Goal: Transaction & Acquisition: Purchase product/service

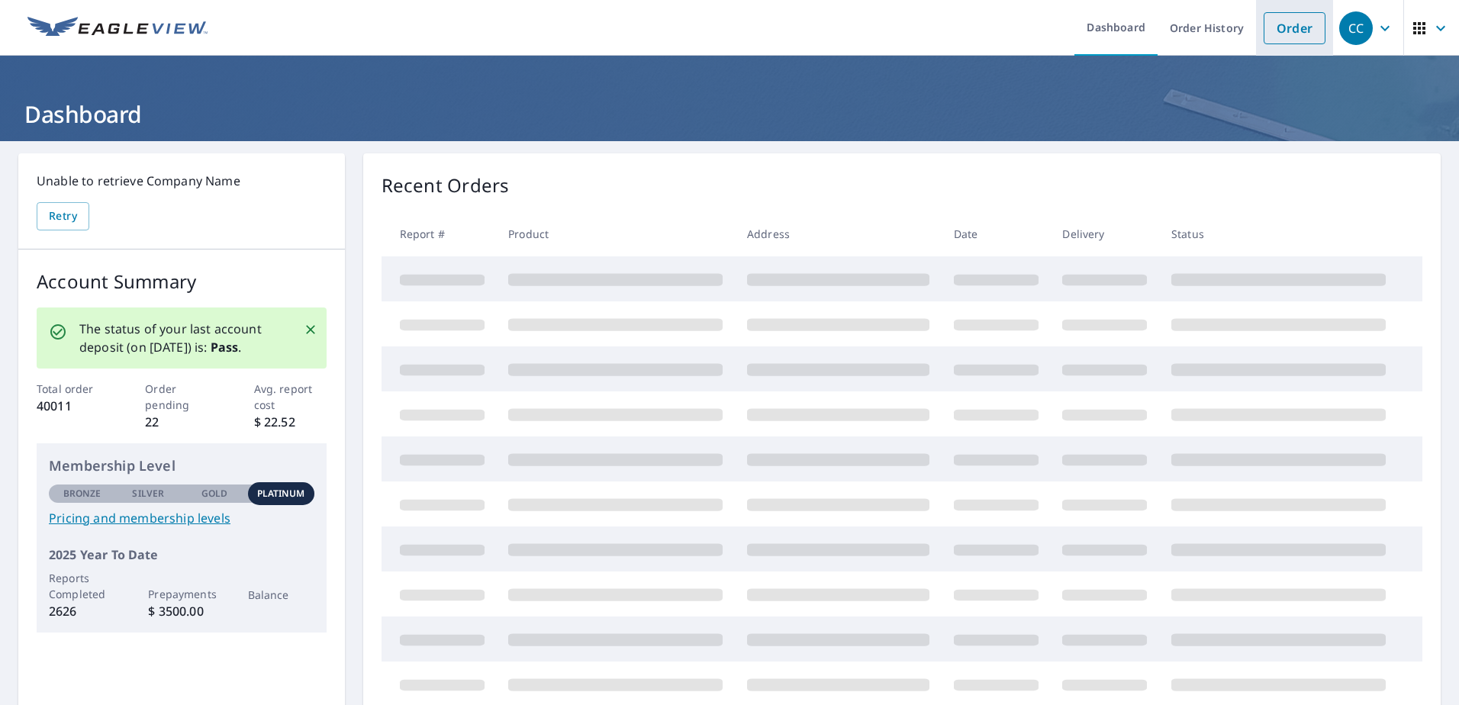
click at [1266, 30] on link "Order" at bounding box center [1294, 28] width 62 height 32
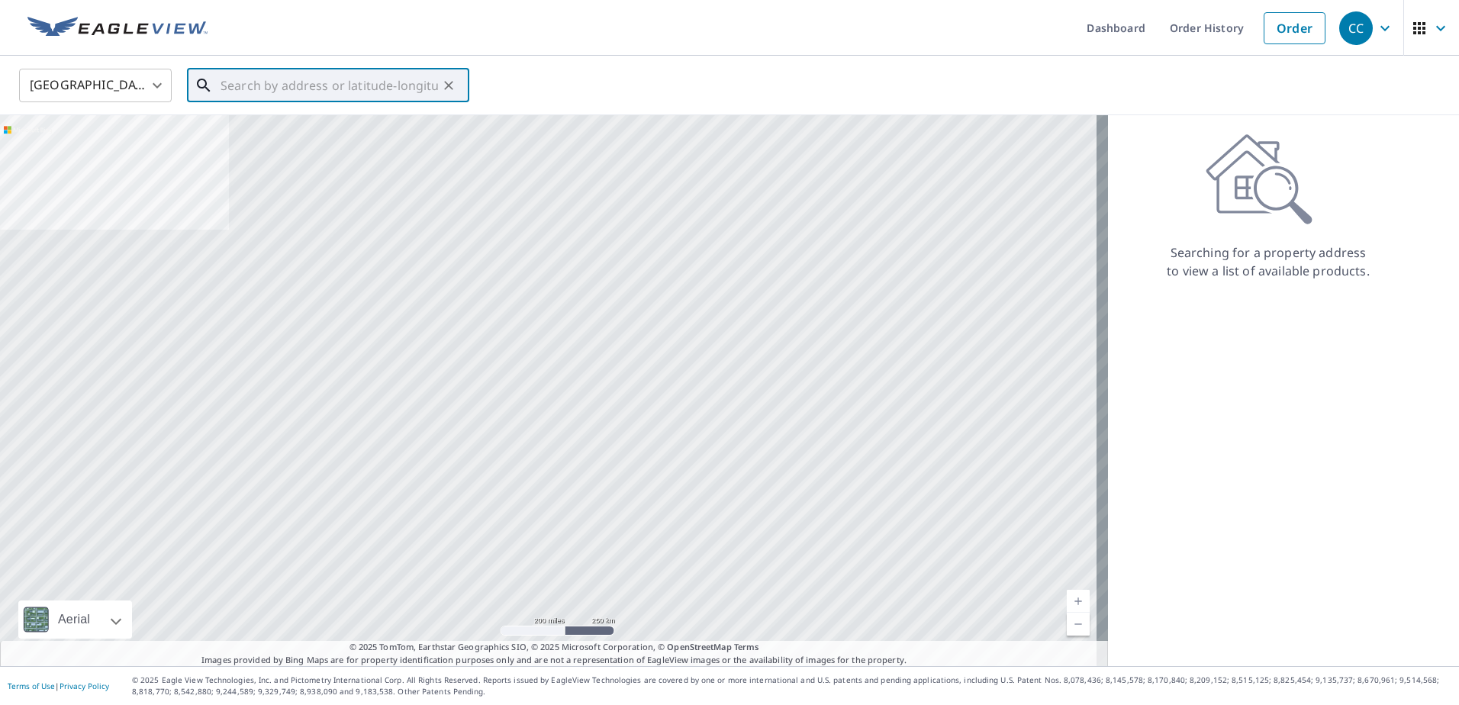
click at [371, 84] on input "text" at bounding box center [328, 85] width 217 height 43
paste input "6628 Seckel Court Westerville, OH 43082 Delaware C"
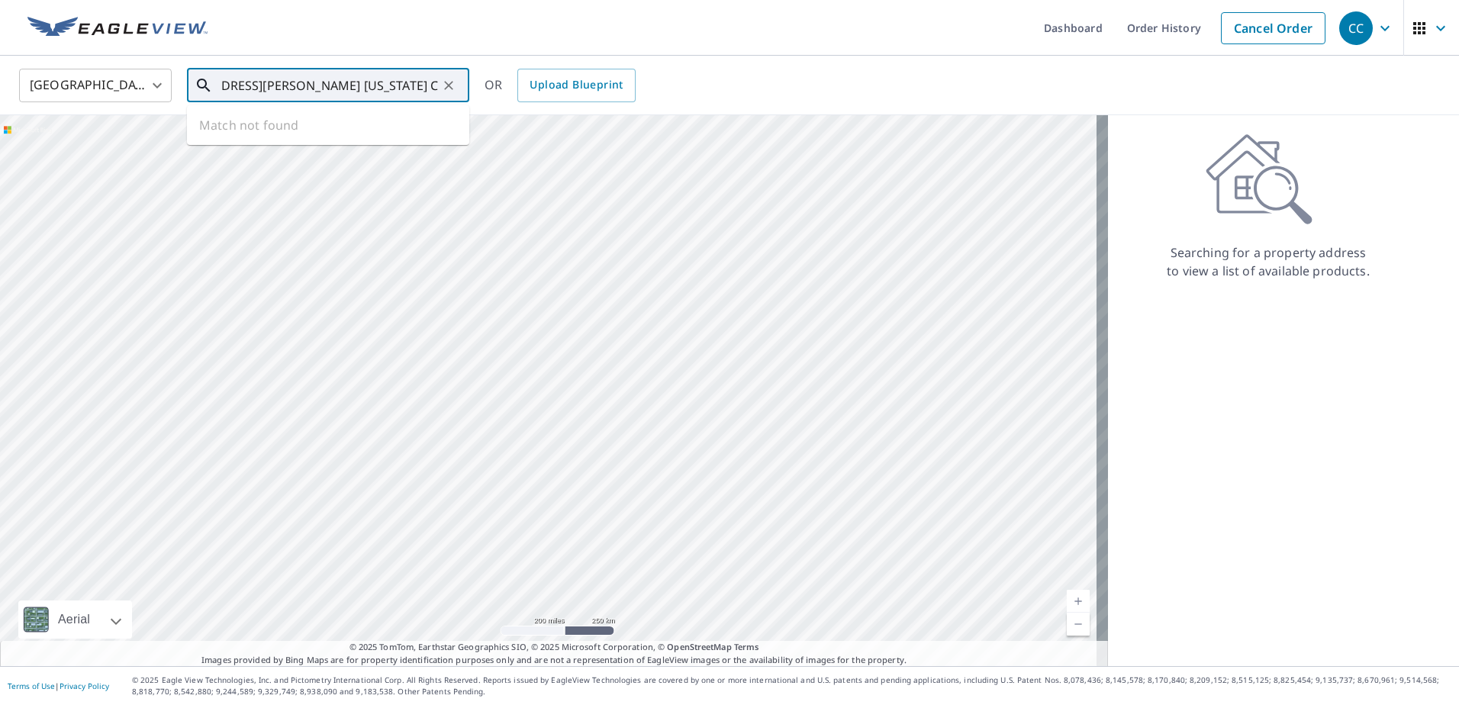
drag, startPoint x: 369, startPoint y: 88, endPoint x: 497, endPoint y: 104, distance: 128.4
click at [497, 104] on div "United States US ​ 6628 Seckel Court Westerville, OH 43082 Delaware C ​ Match n…" at bounding box center [729, 86] width 1459 height 60
click at [333, 121] on span "6628 Seckel Ct" at bounding box center [337, 130] width 240 height 18
type input "6628 Seckel Ct Westerville, OH 43082"
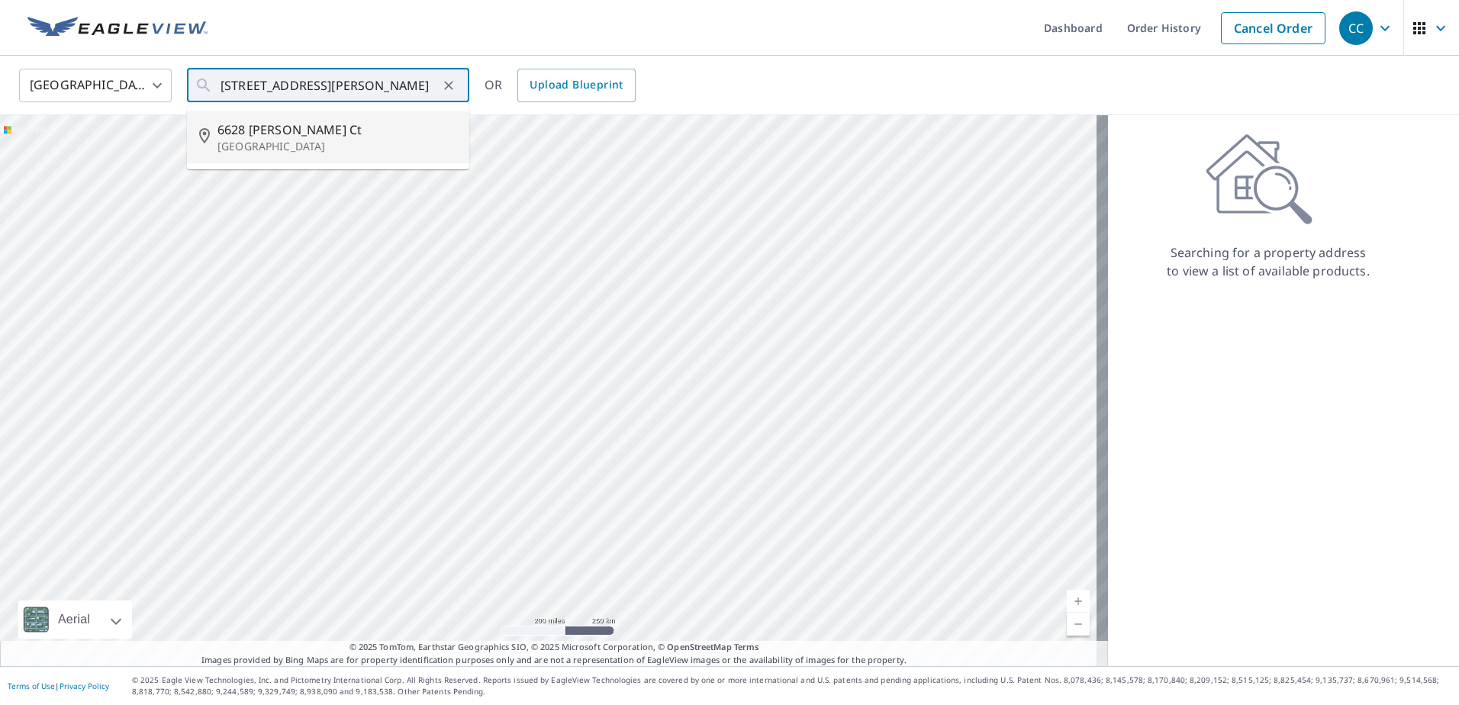
scroll to position [0, 0]
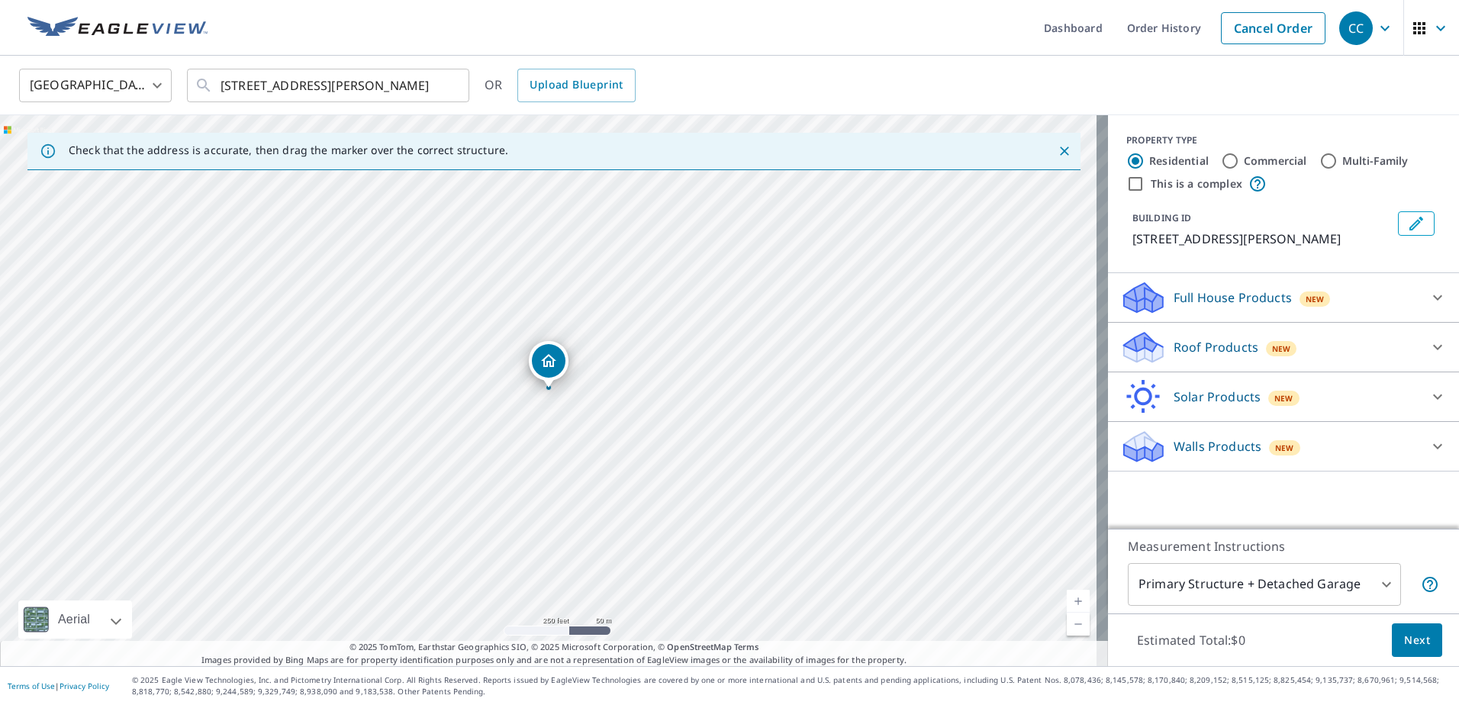
click at [1221, 348] on p "Roof Products" at bounding box center [1215, 347] width 85 height 18
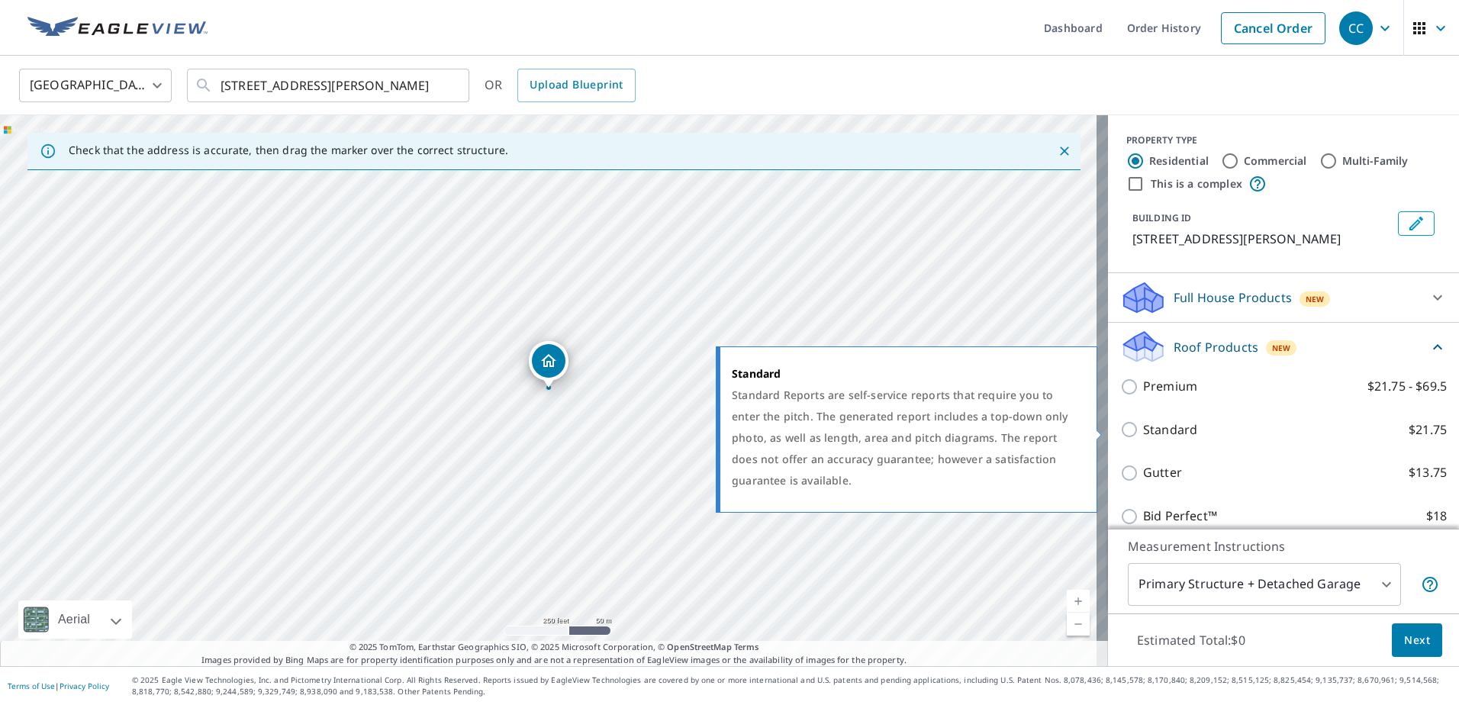
click at [1163, 438] on p "Standard" at bounding box center [1170, 429] width 54 height 19
click at [1143, 438] on input "Standard $21.75" at bounding box center [1131, 429] width 23 height 18
checkbox input "true"
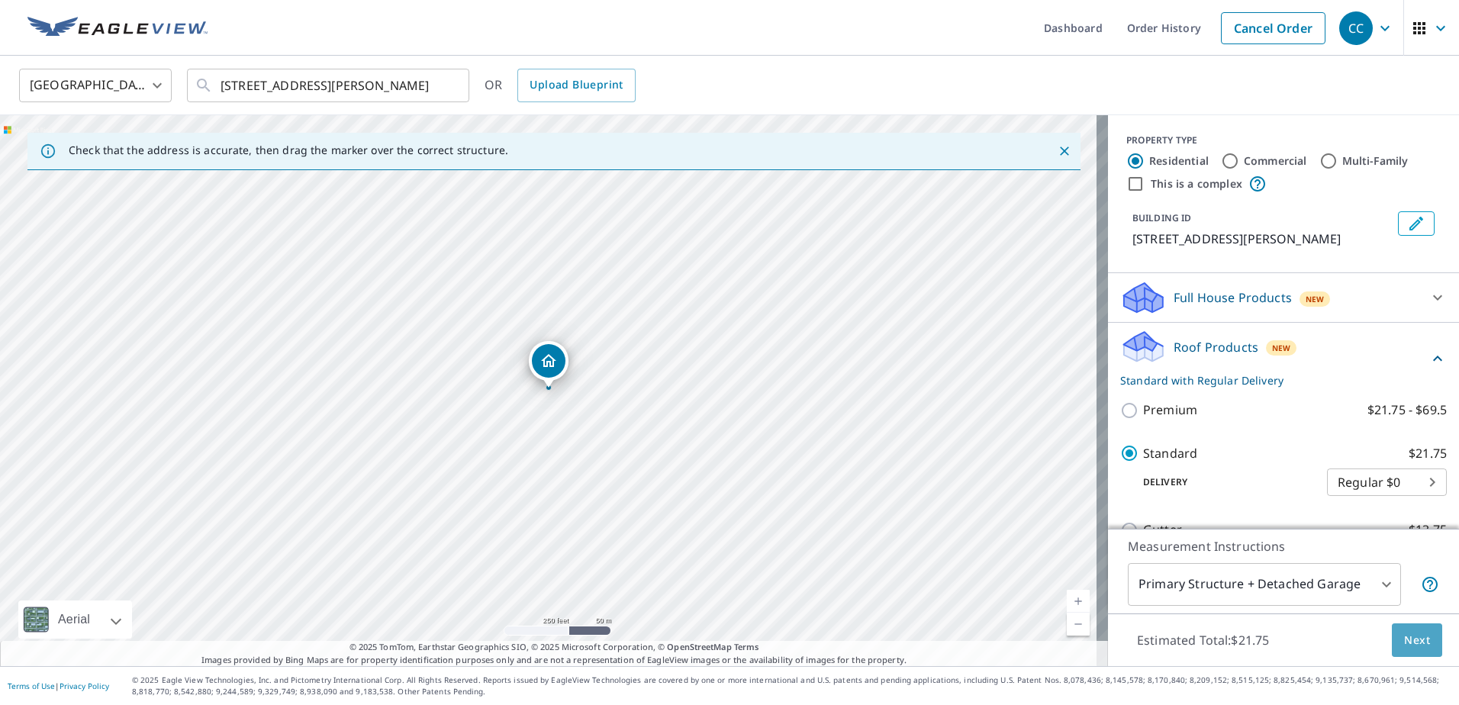
click at [1404, 645] on span "Next" at bounding box center [1417, 640] width 26 height 19
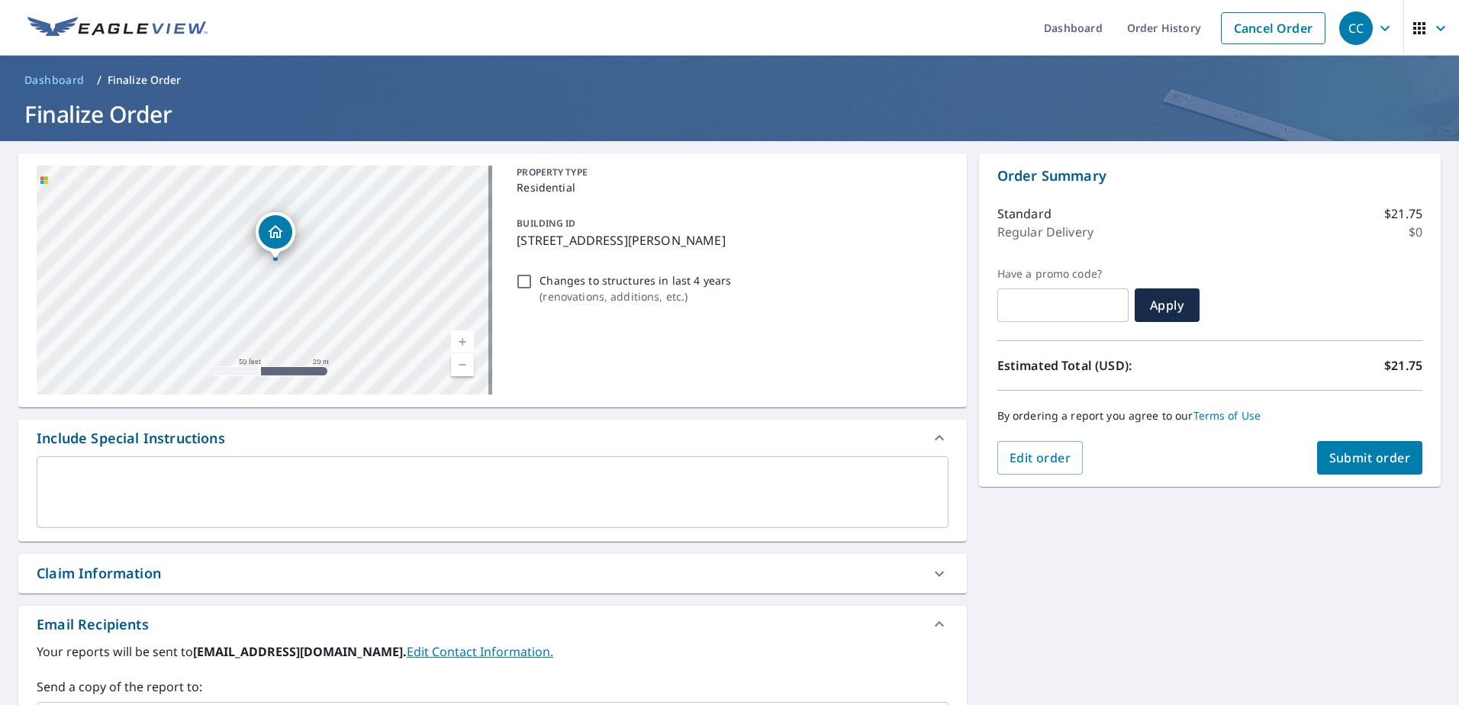
drag, startPoint x: 404, startPoint y: 244, endPoint x: 313, endPoint y: 312, distance: 113.4
click at [313, 312] on div "6628 Seckel Ct Westerville, OH 43082" at bounding box center [264, 280] width 455 height 229
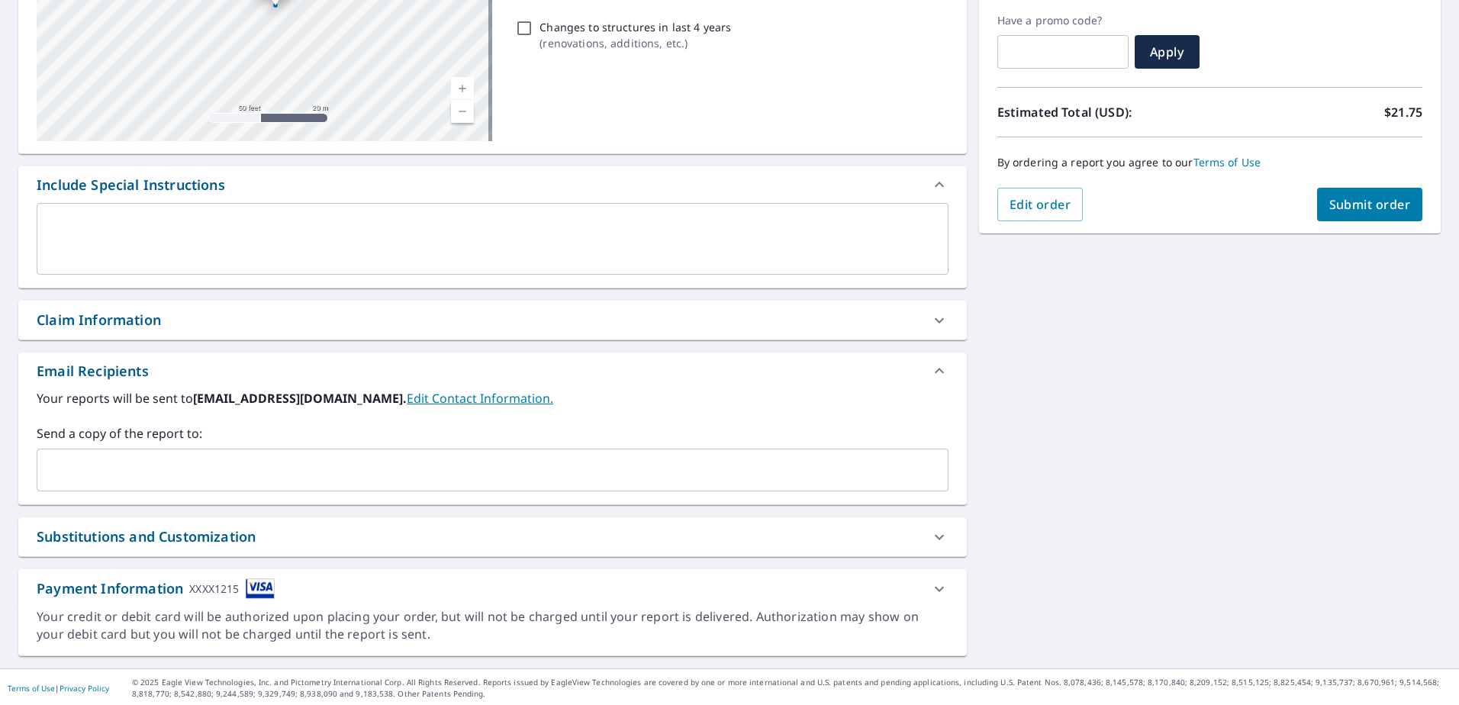
scroll to position [256, 0]
click at [181, 317] on div "Claim Information" at bounding box center [479, 317] width 884 height 21
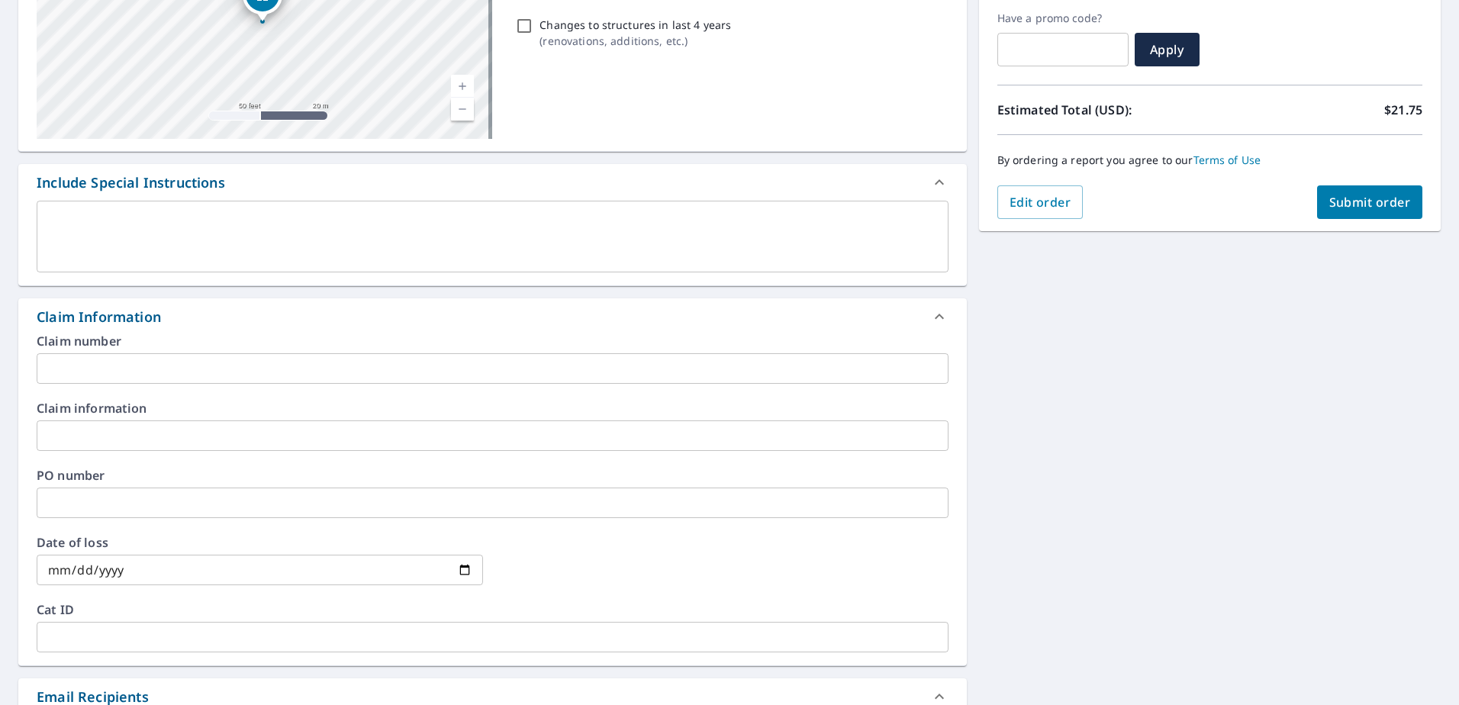
click at [243, 376] on input "text" at bounding box center [493, 368] width 912 height 31
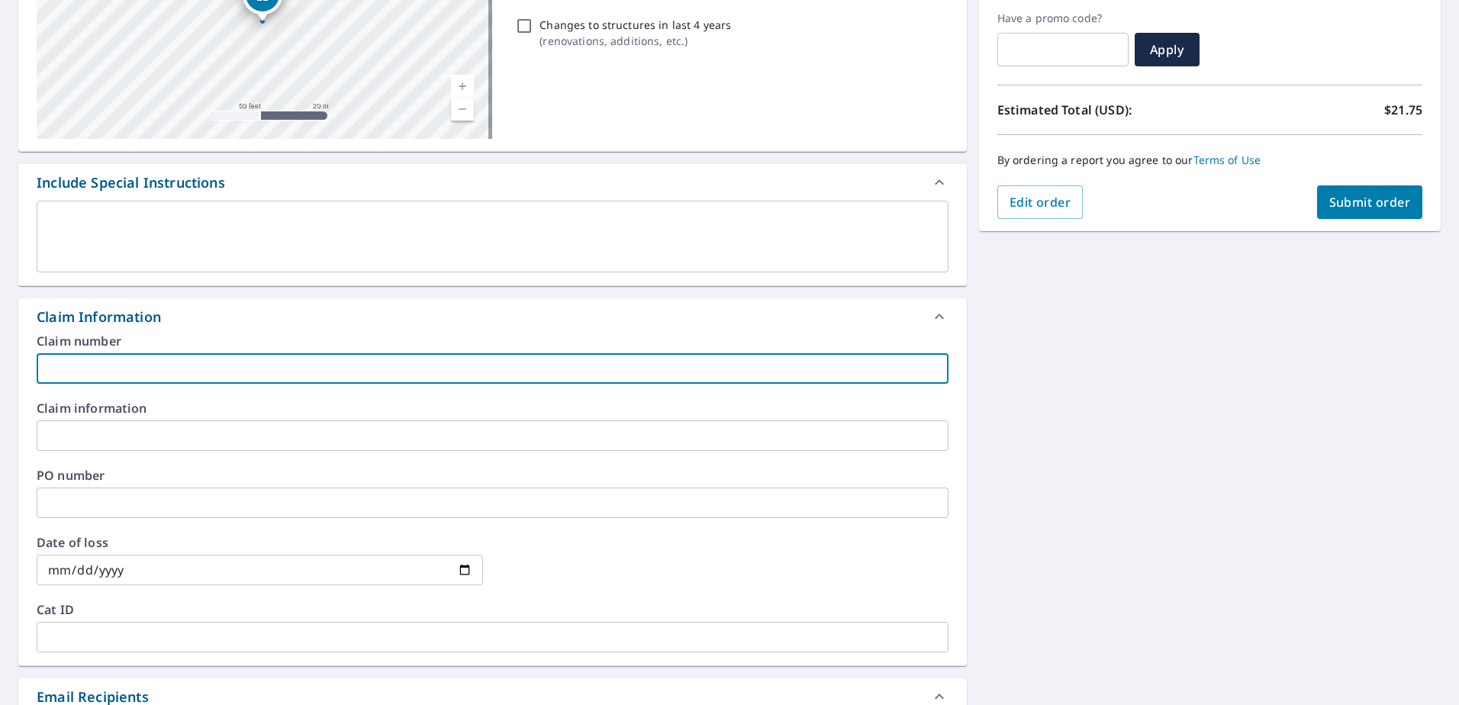
paste input "8159405"
click at [197, 374] on input "8159405" at bounding box center [493, 368] width 912 height 31
paste input "Davis residence"
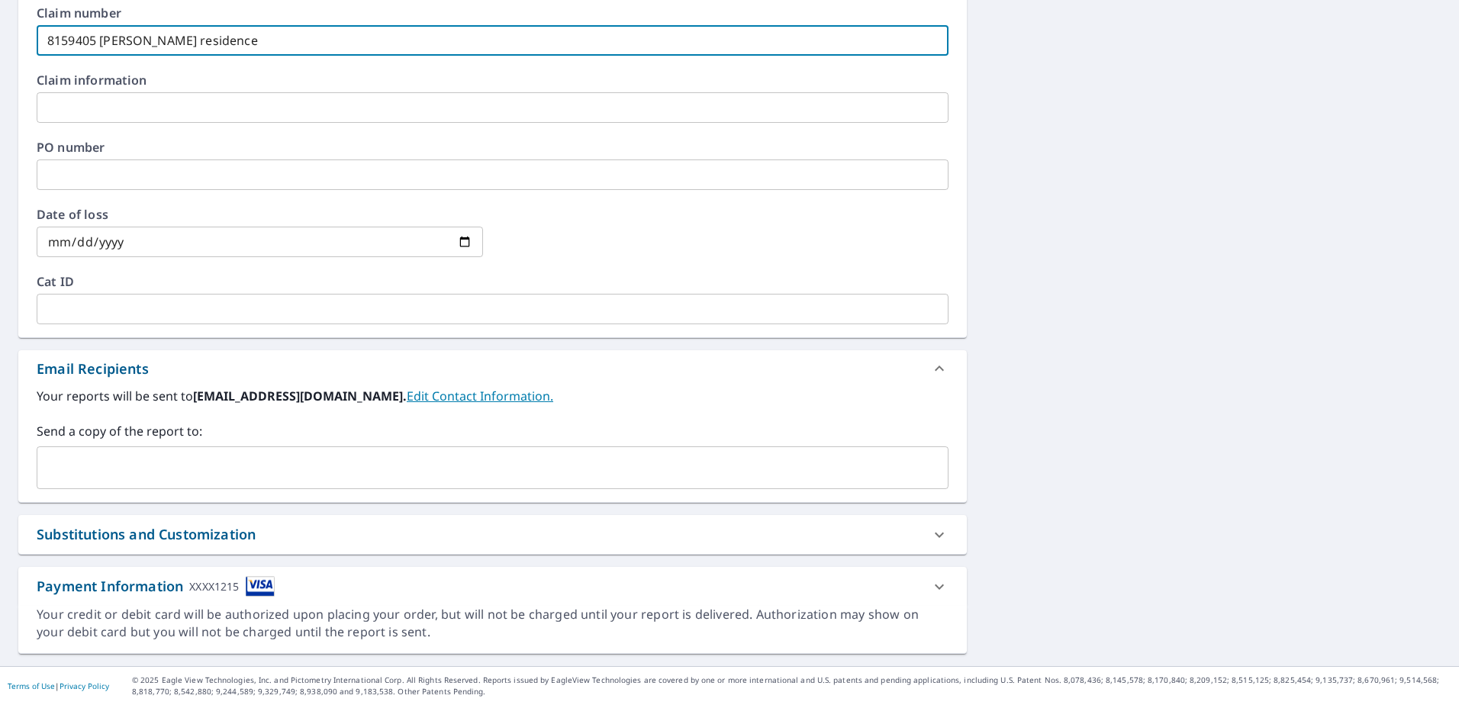
type input "8159405 Davis residence"
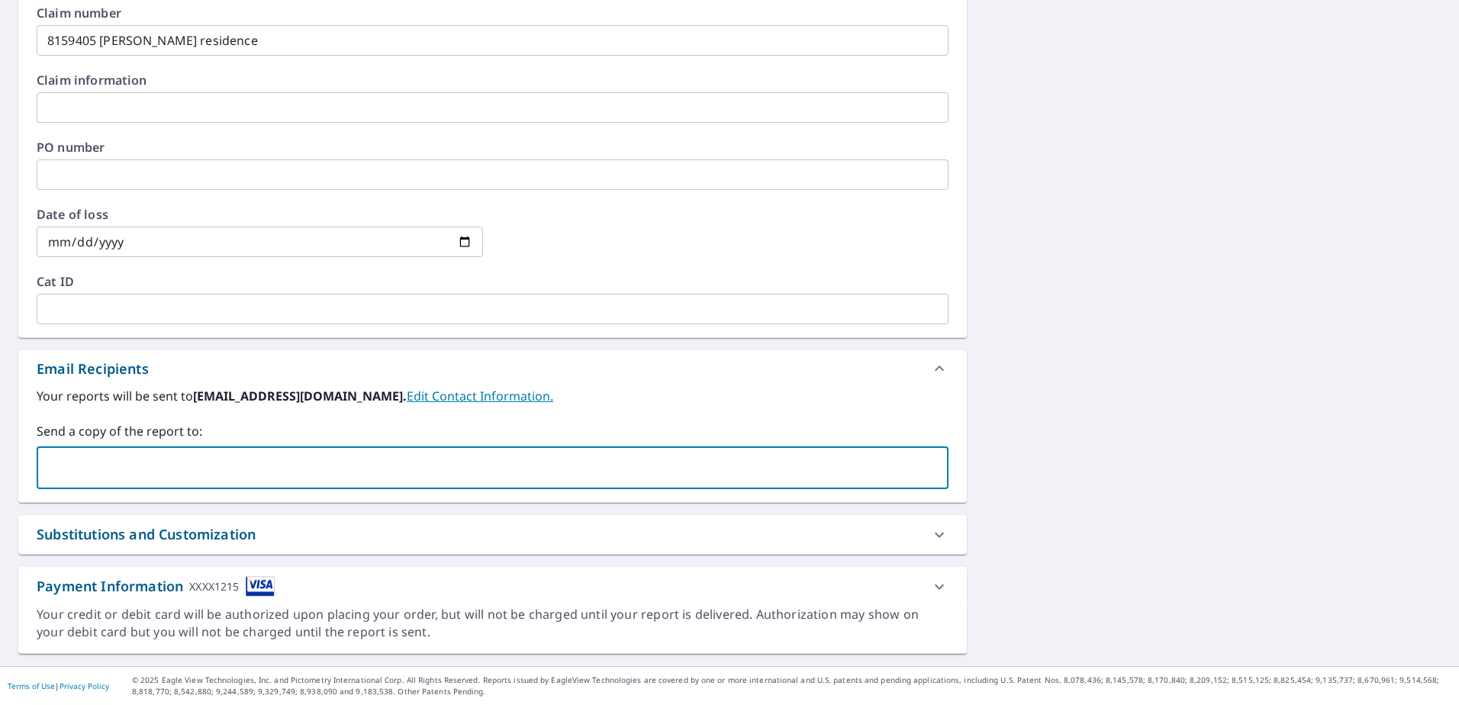
click at [156, 465] on input "text" at bounding box center [480, 467] width 875 height 29
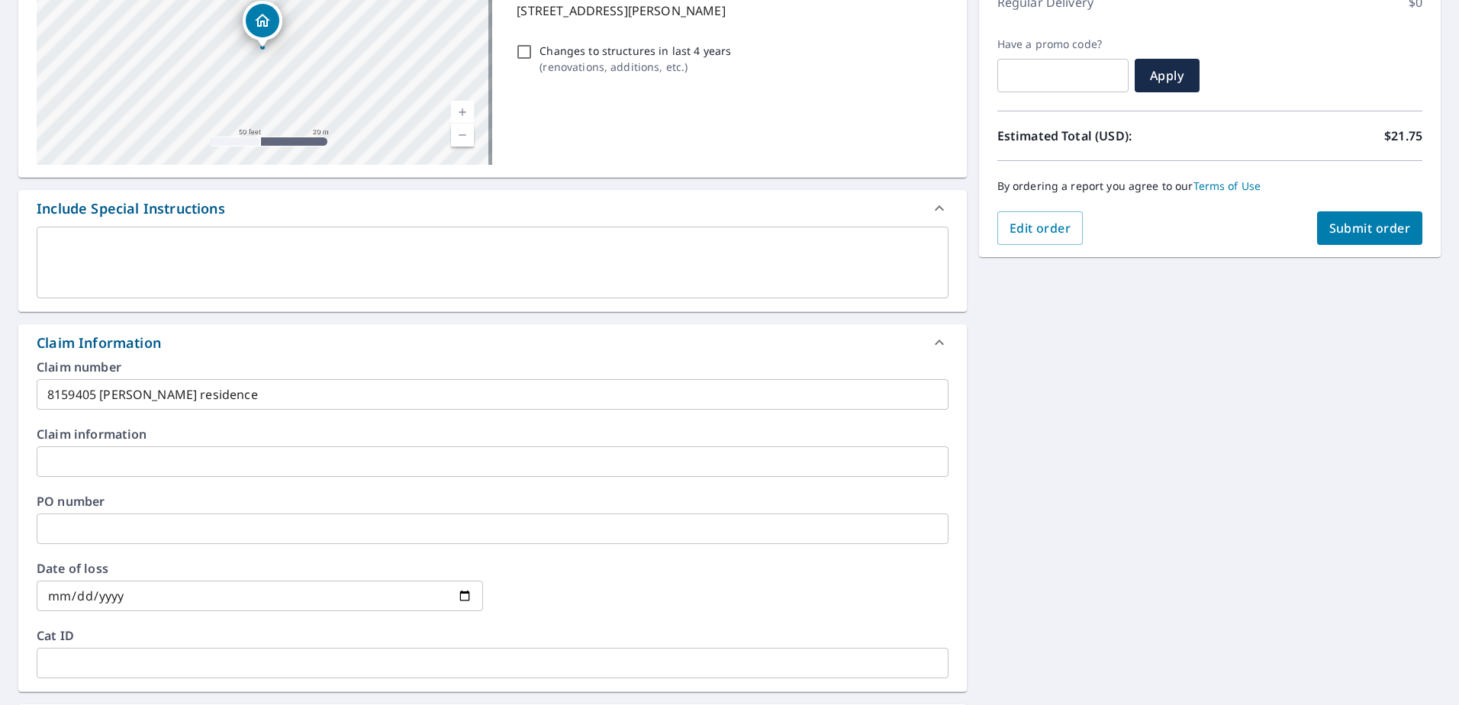
scroll to position [50, 0]
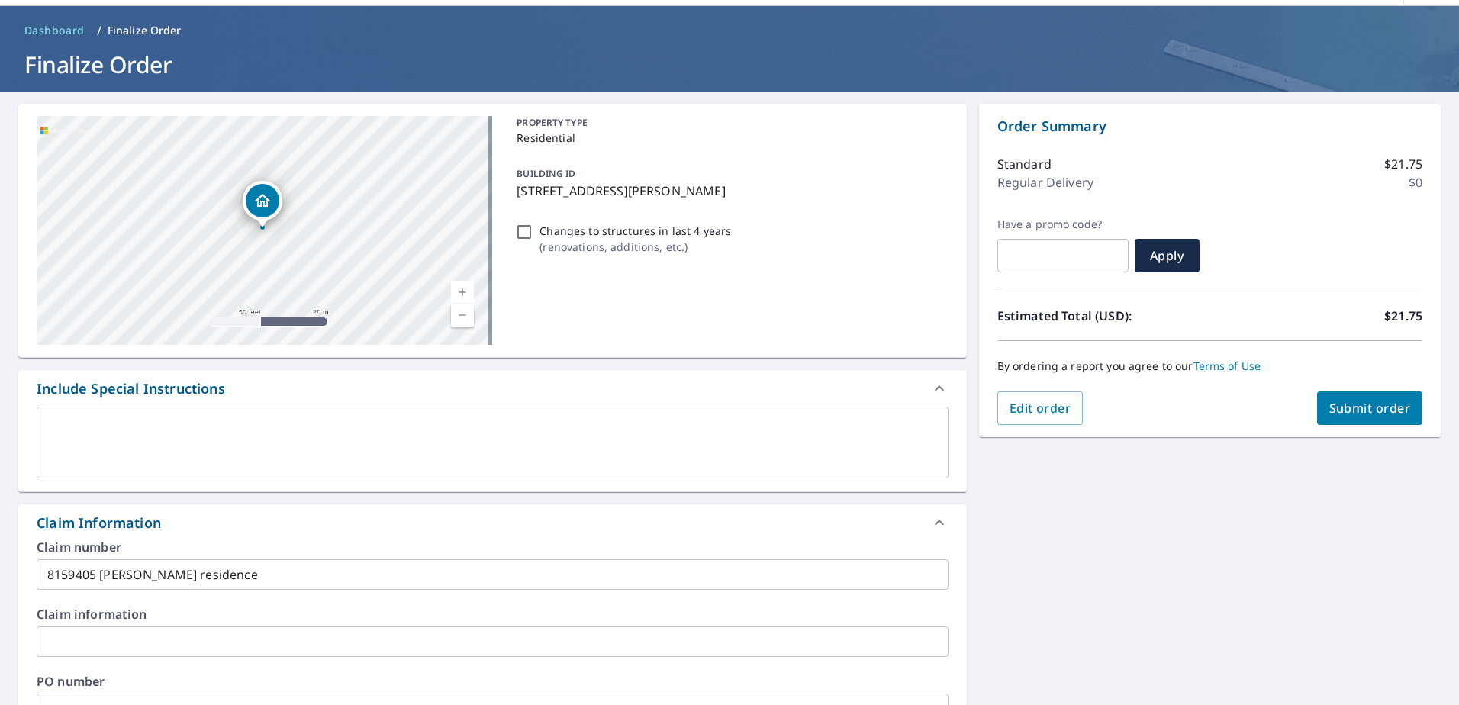
type input "acarty@sdii-global.com"
click at [1334, 420] on button "Submit order" at bounding box center [1370, 408] width 106 height 34
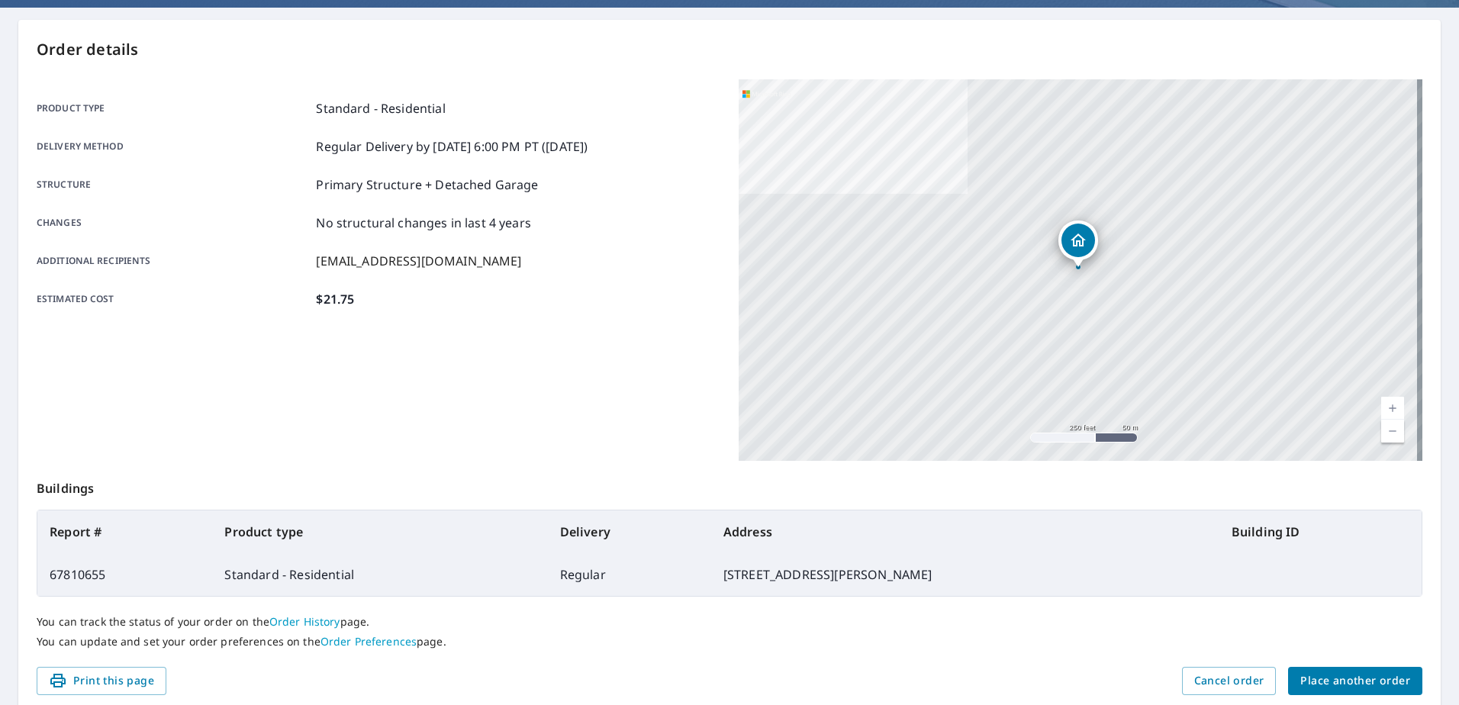
scroll to position [193, 0]
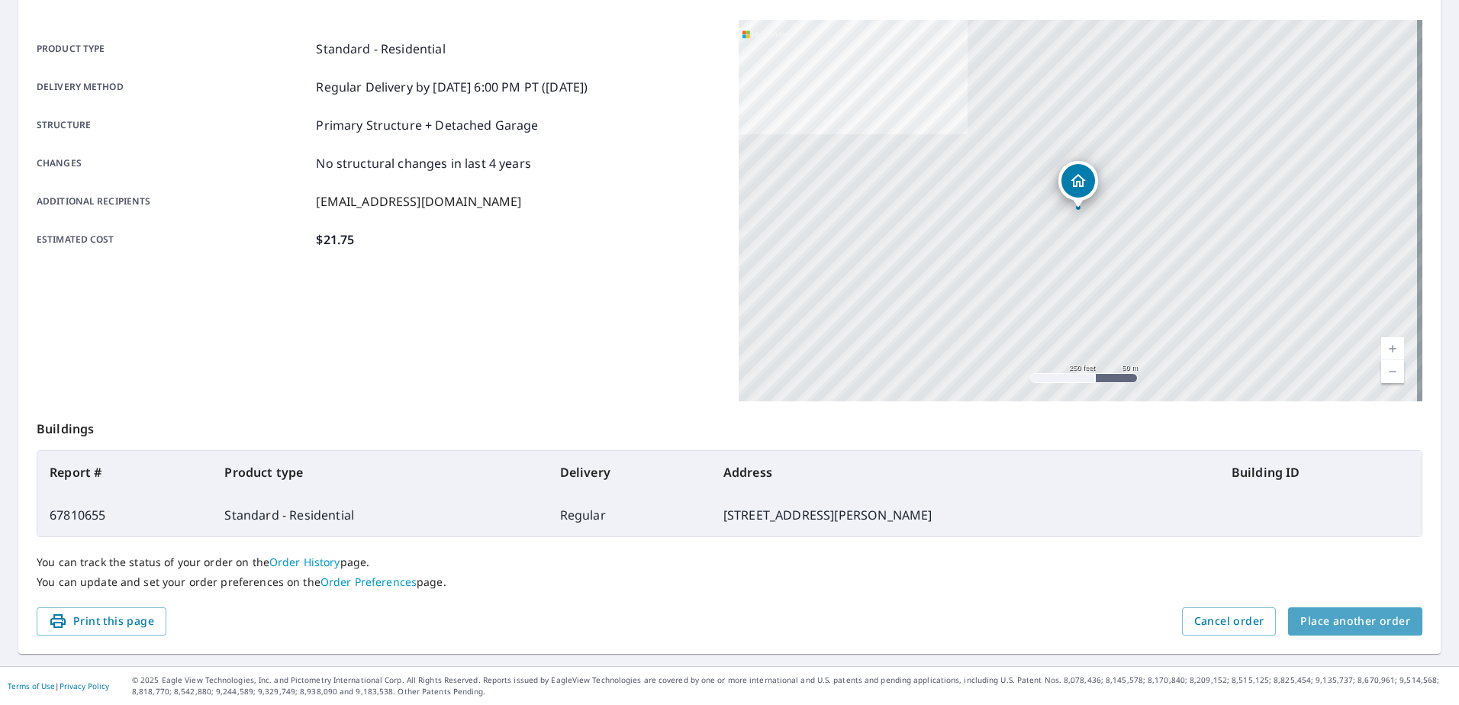
click at [1348, 613] on span "Place another order" at bounding box center [1355, 621] width 110 height 19
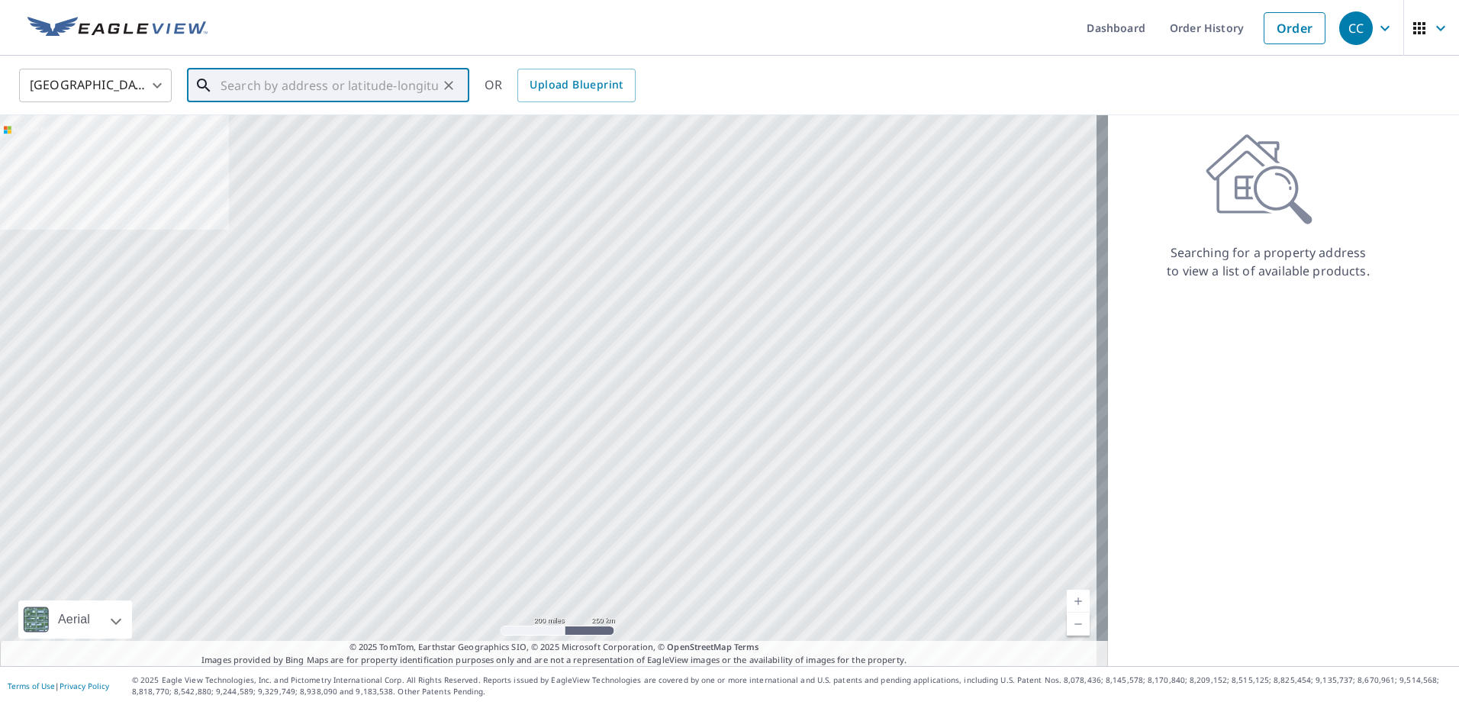
click at [321, 82] on input "text" at bounding box center [328, 85] width 217 height 43
paste input "11017 Valencia Avenue"
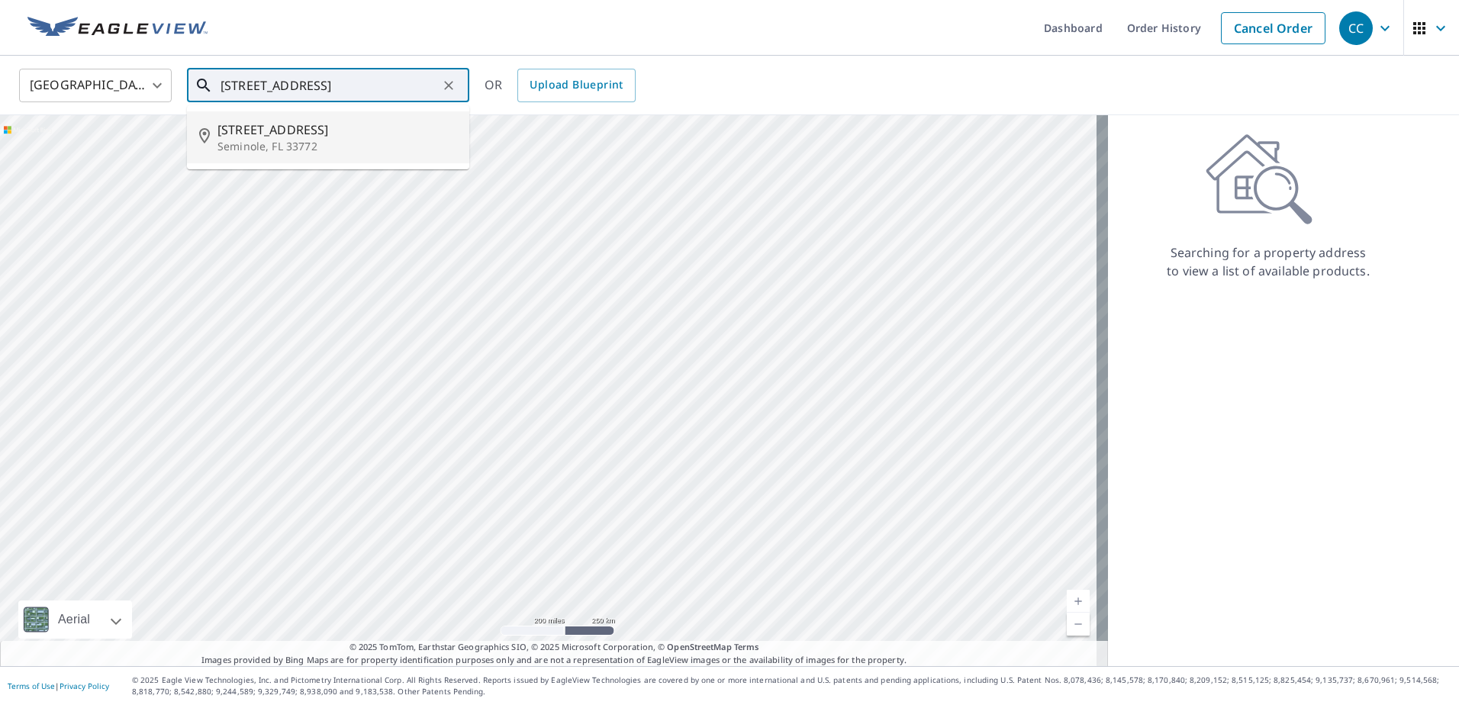
click at [317, 132] on span "[STREET_ADDRESS]" at bounding box center [337, 130] width 240 height 18
type input "11017 Valencia Ave Seminole, FL 33772"
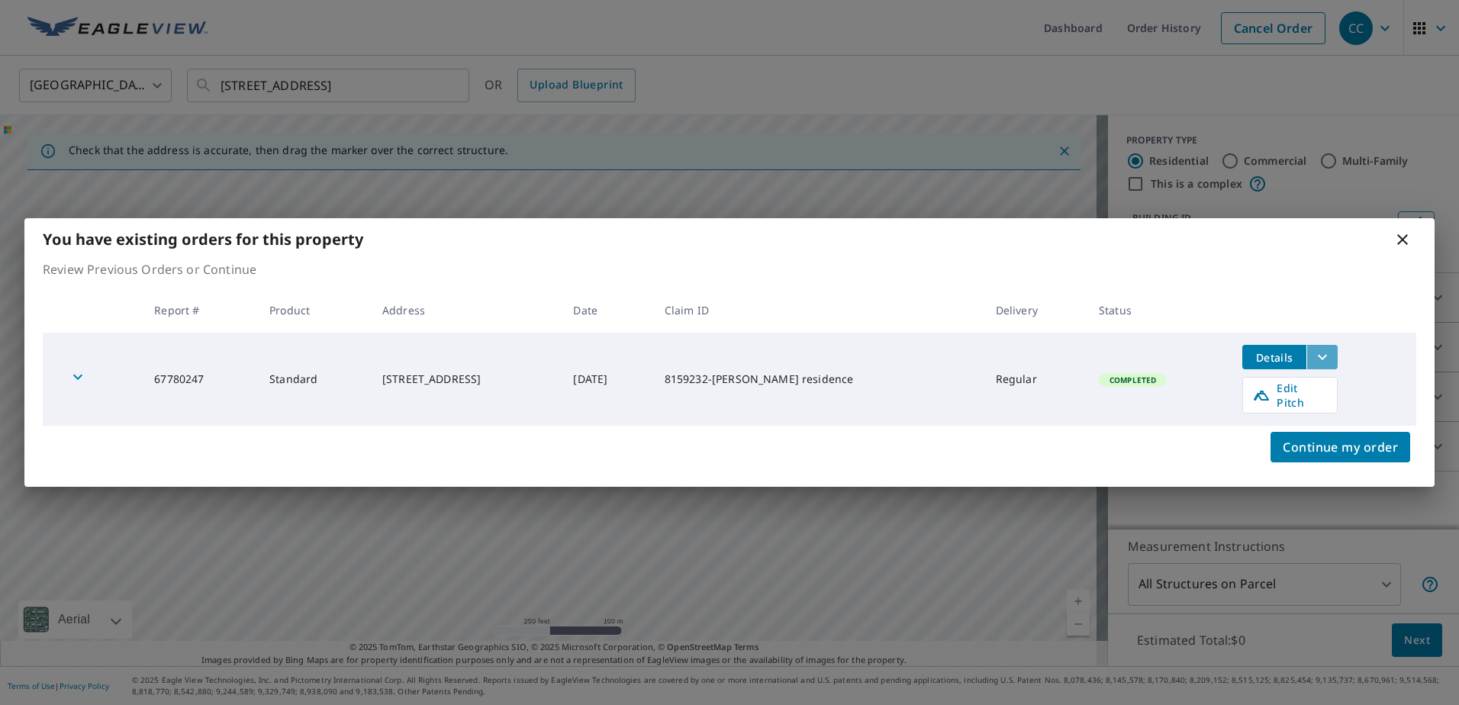
click at [1314, 362] on icon "filesDropdownBtn-67780247" at bounding box center [1322, 357] width 18 height 18
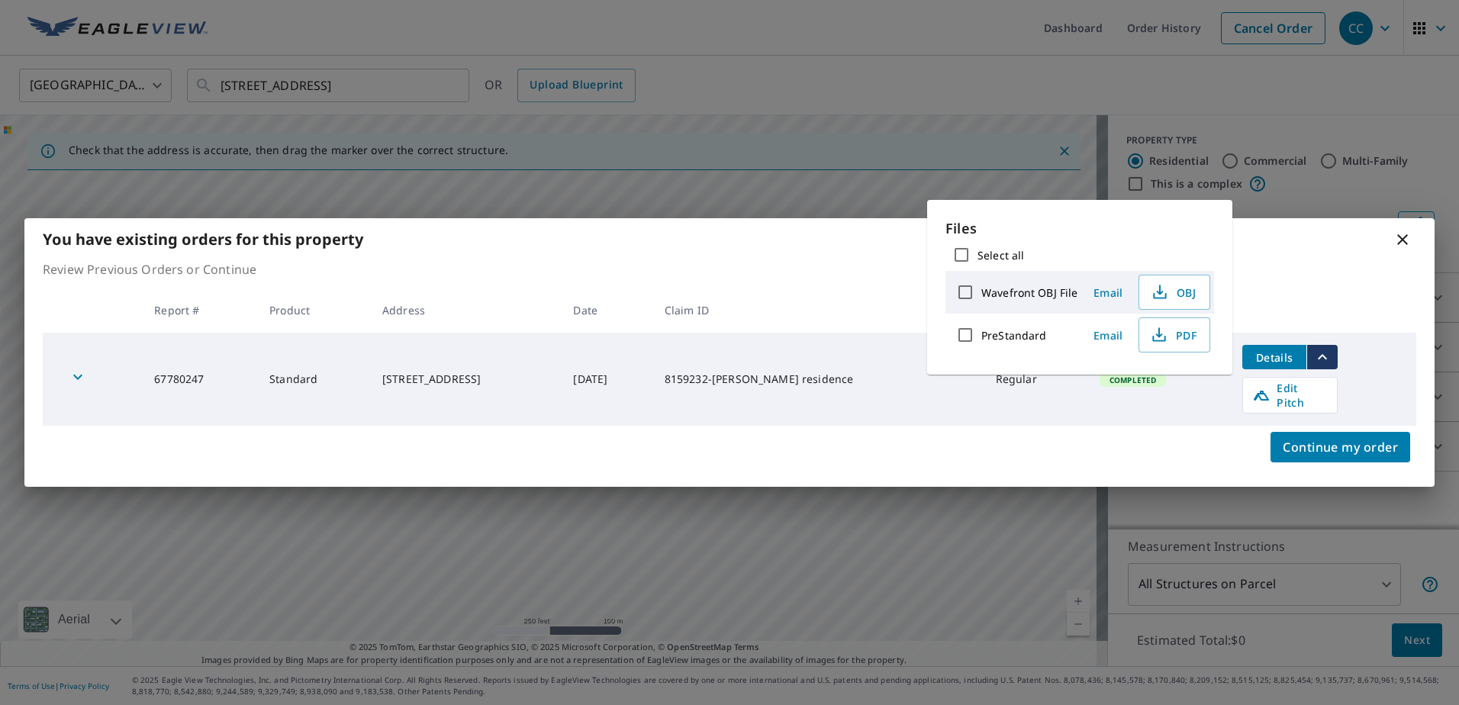
click at [967, 339] on input "PreStandard" at bounding box center [965, 335] width 32 height 32
checkbox input "true"
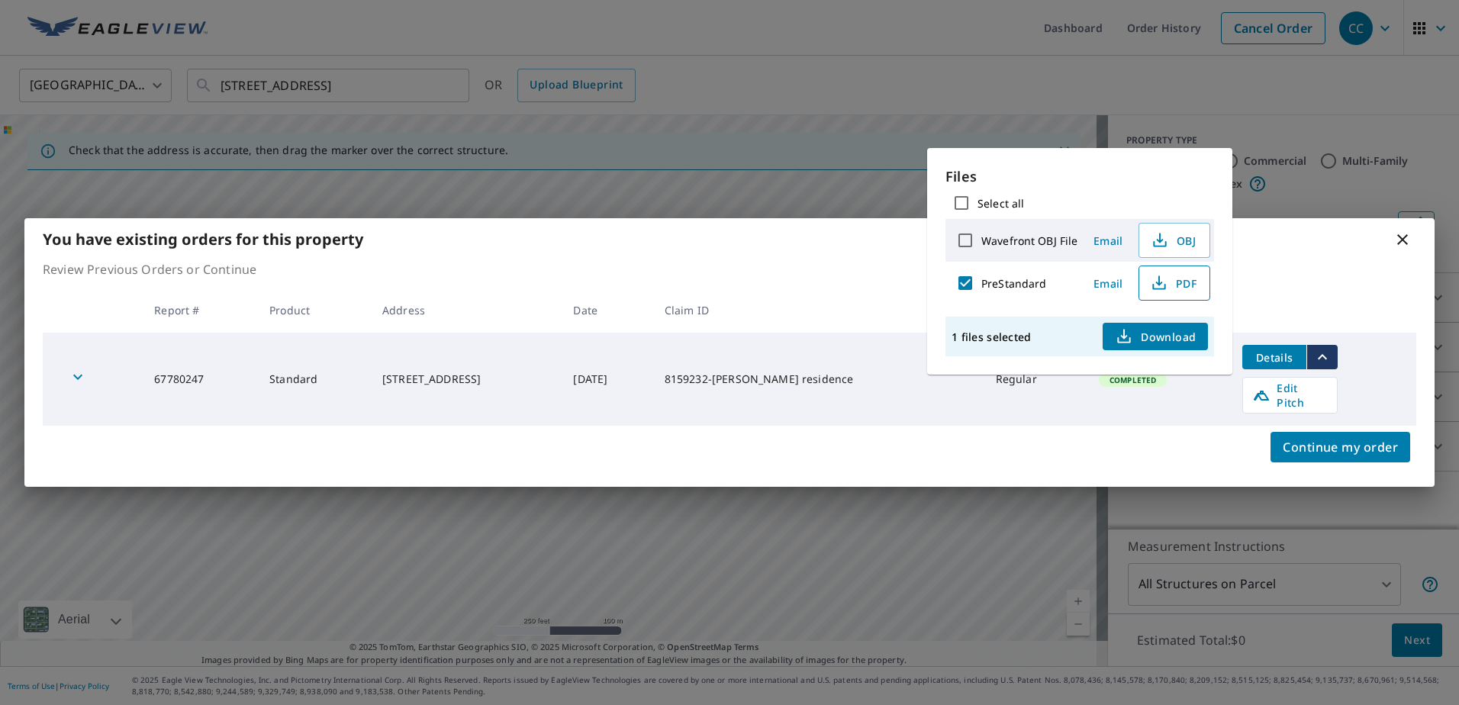
click at [1178, 284] on span "PDF" at bounding box center [1172, 283] width 49 height 18
click at [1390, 241] on div "You have existing orders for this property" at bounding box center [729, 239] width 1410 height 42
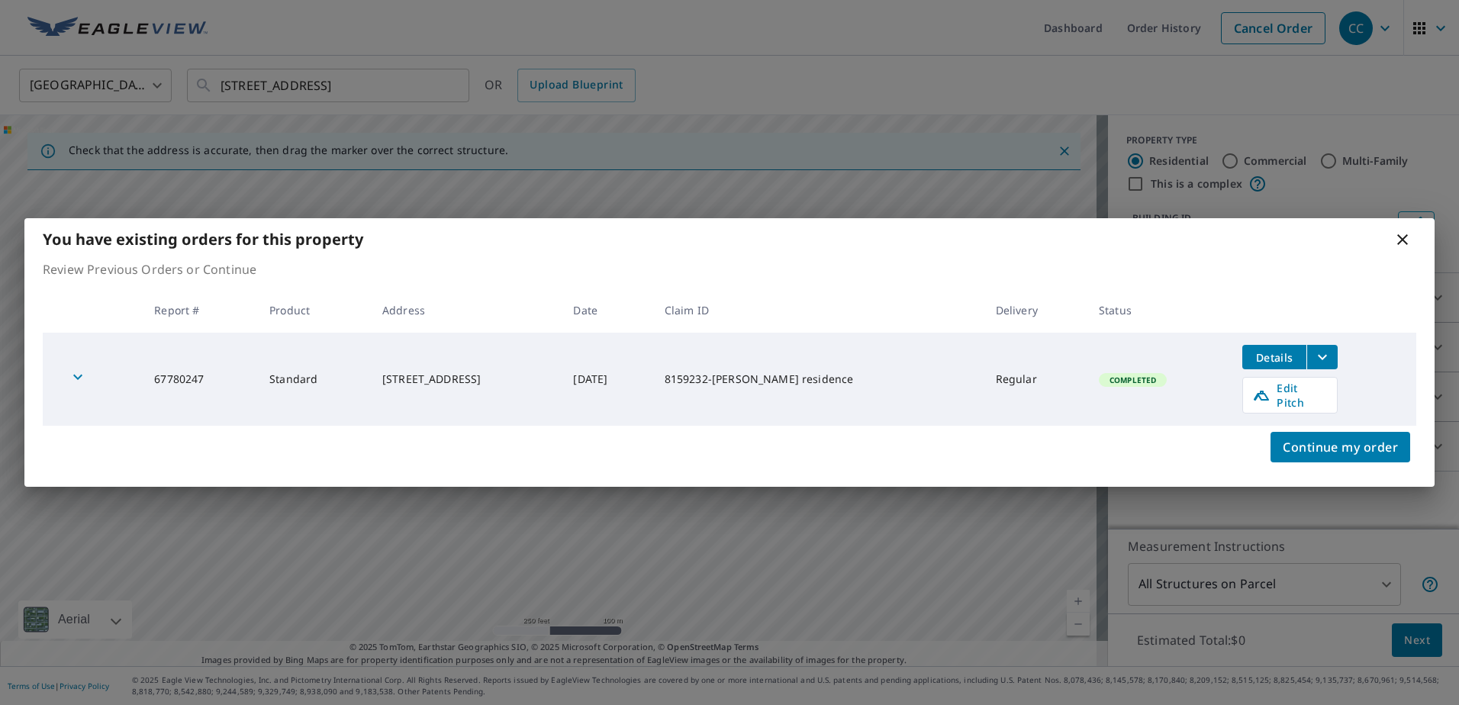
click at [1404, 241] on icon at bounding box center [1402, 239] width 18 height 18
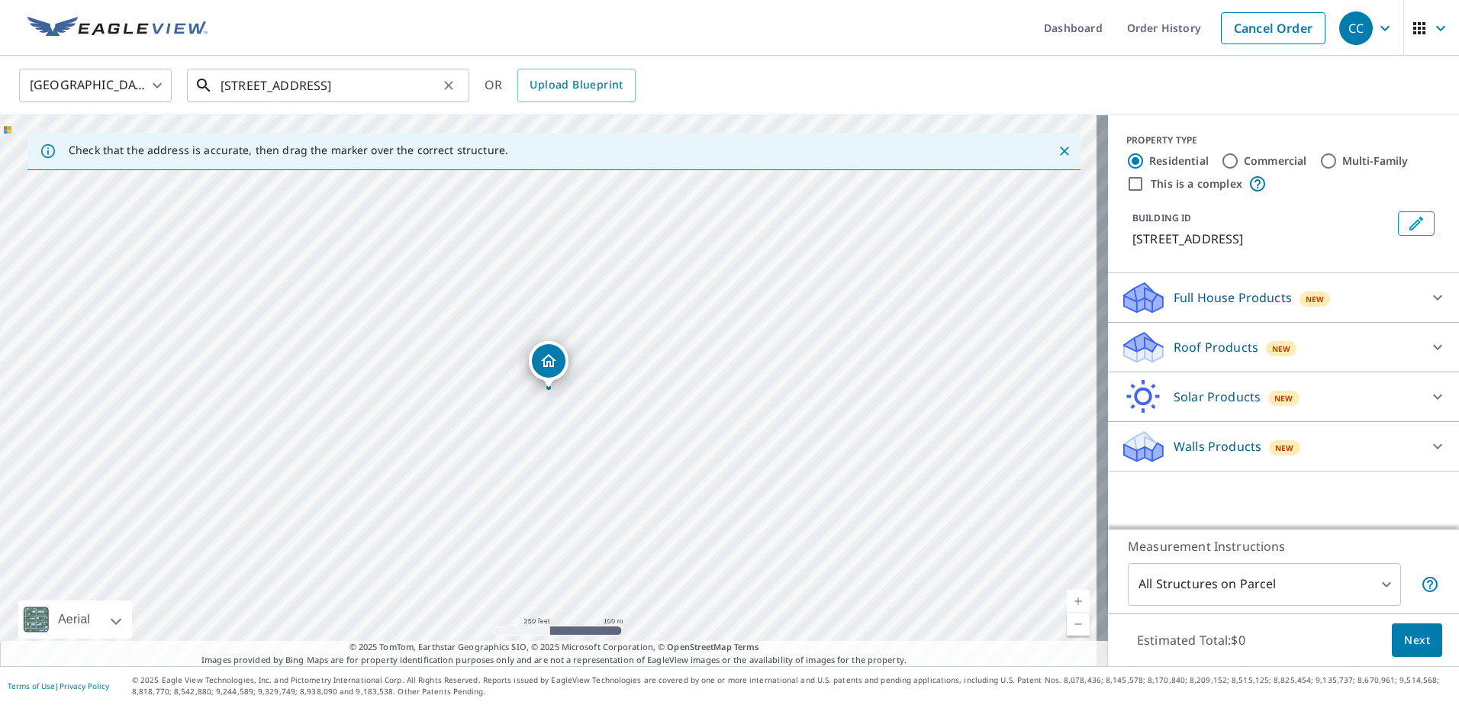
click at [327, 86] on input "11017 Valencia Ave Seminole, FL 33772" at bounding box center [328, 85] width 217 height 43
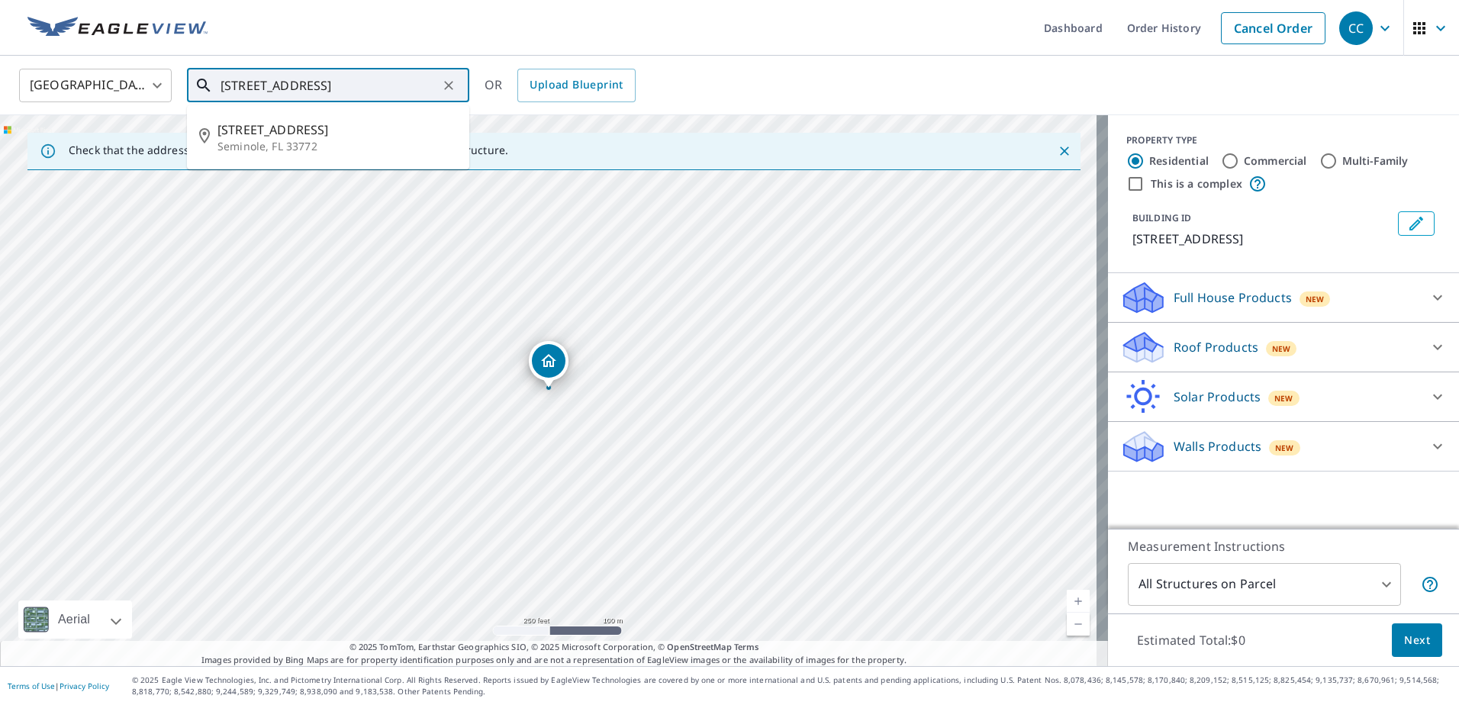
click at [327, 86] on input "11017 Valencia Ave Seminole, FL 33772" at bounding box center [328, 85] width 217 height 43
paste input "6 Maya Way Port St. Lucie, FL 34952 St. Lucie Cou"
drag, startPoint x: 357, startPoint y: 84, endPoint x: 989, endPoint y: 158, distance: 636.0
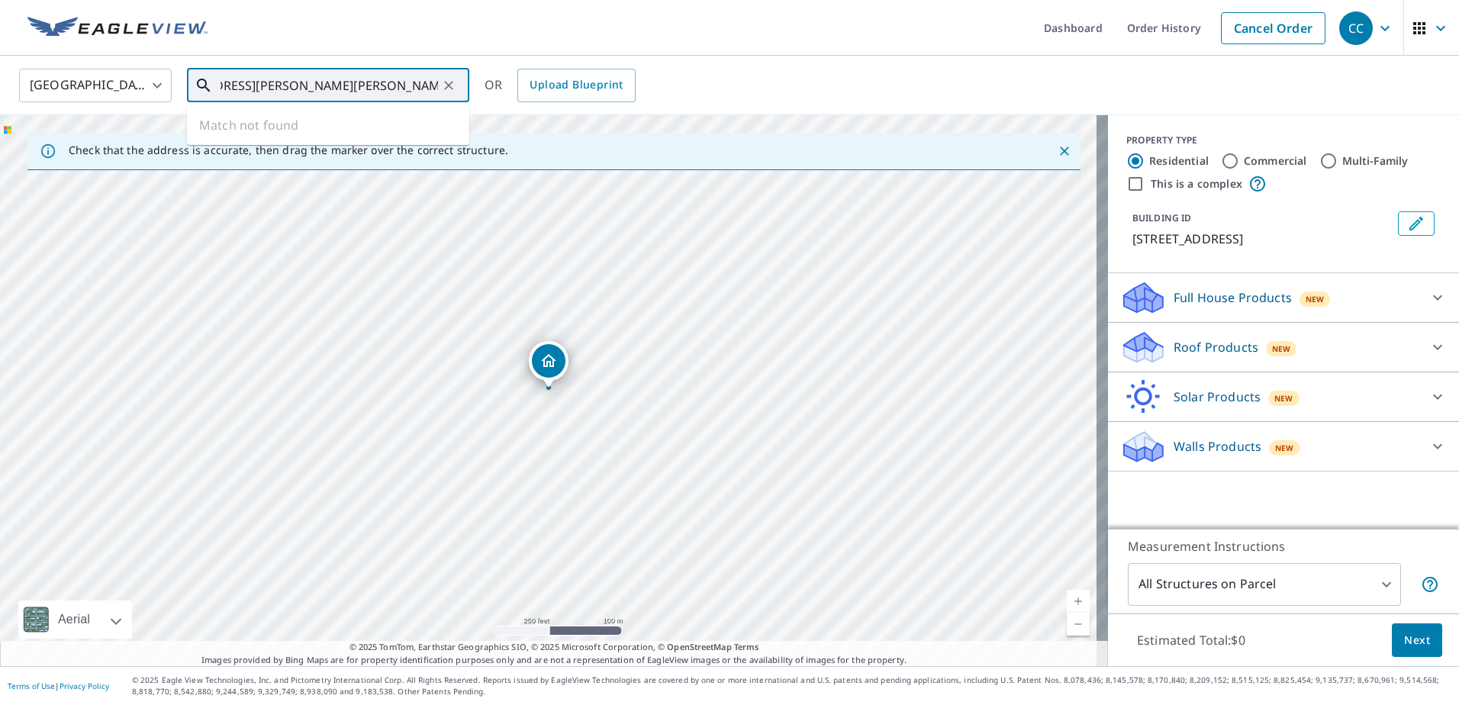
click at [989, 158] on div "United States US ​ 16 Maya Way Port St. Lucie, FL 34952 St. Lucie Cou ​ Match n…" at bounding box center [729, 361] width 1459 height 610
click at [324, 121] on span "16 Maya Ln" at bounding box center [337, 130] width 240 height 18
type input "16 Maya Ln Port St Lucie, FL 34952"
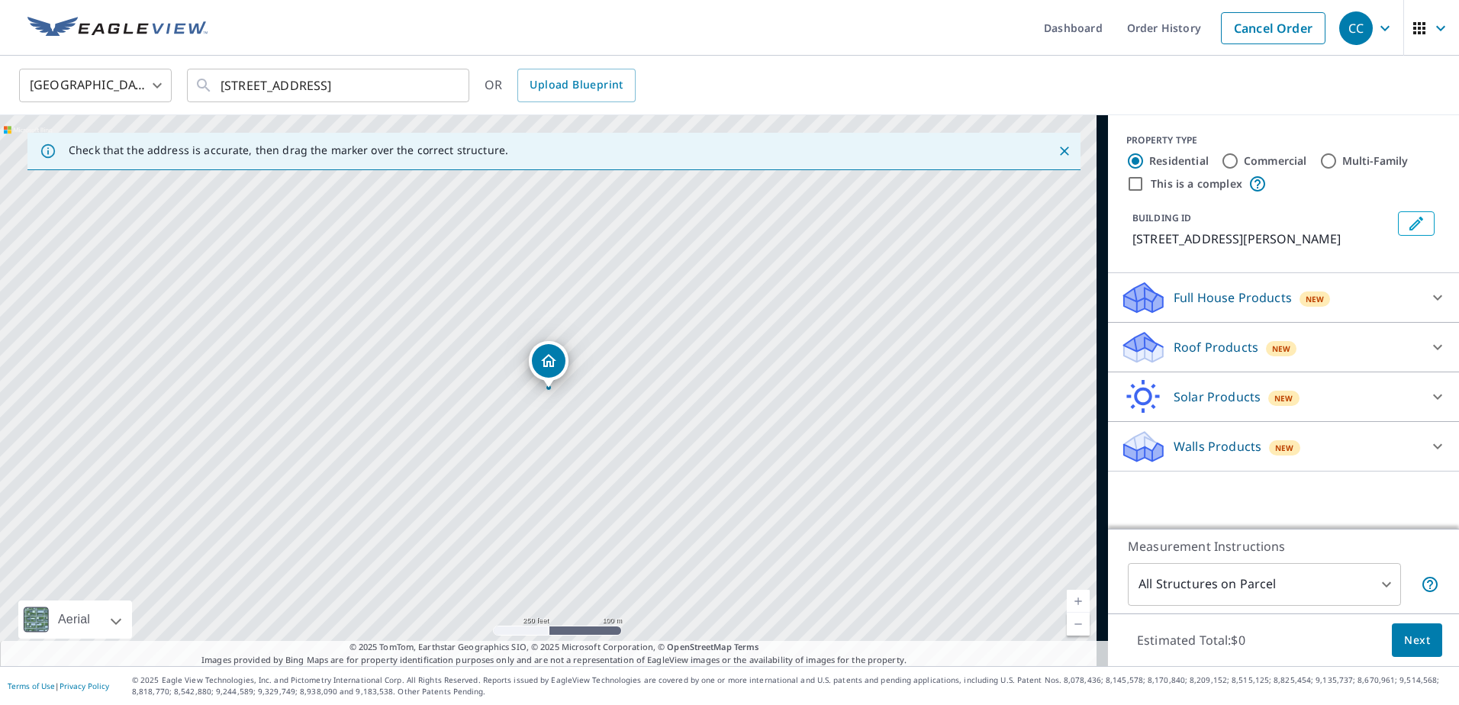
click at [1167, 333] on div "Roof Products New" at bounding box center [1269, 348] width 299 height 36
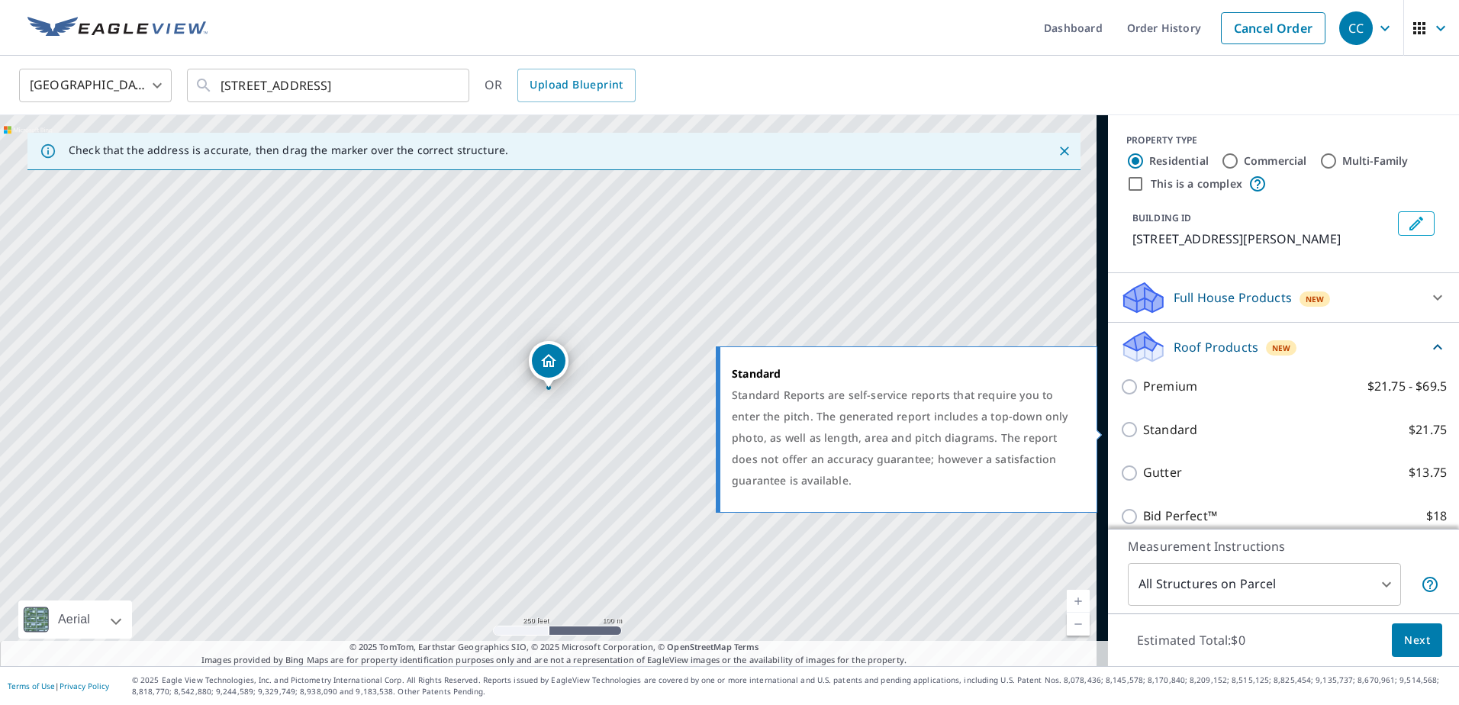
click at [1160, 430] on p "Standard" at bounding box center [1170, 429] width 54 height 19
click at [1143, 430] on input "Standard $21.75" at bounding box center [1131, 429] width 23 height 18
checkbox input "true"
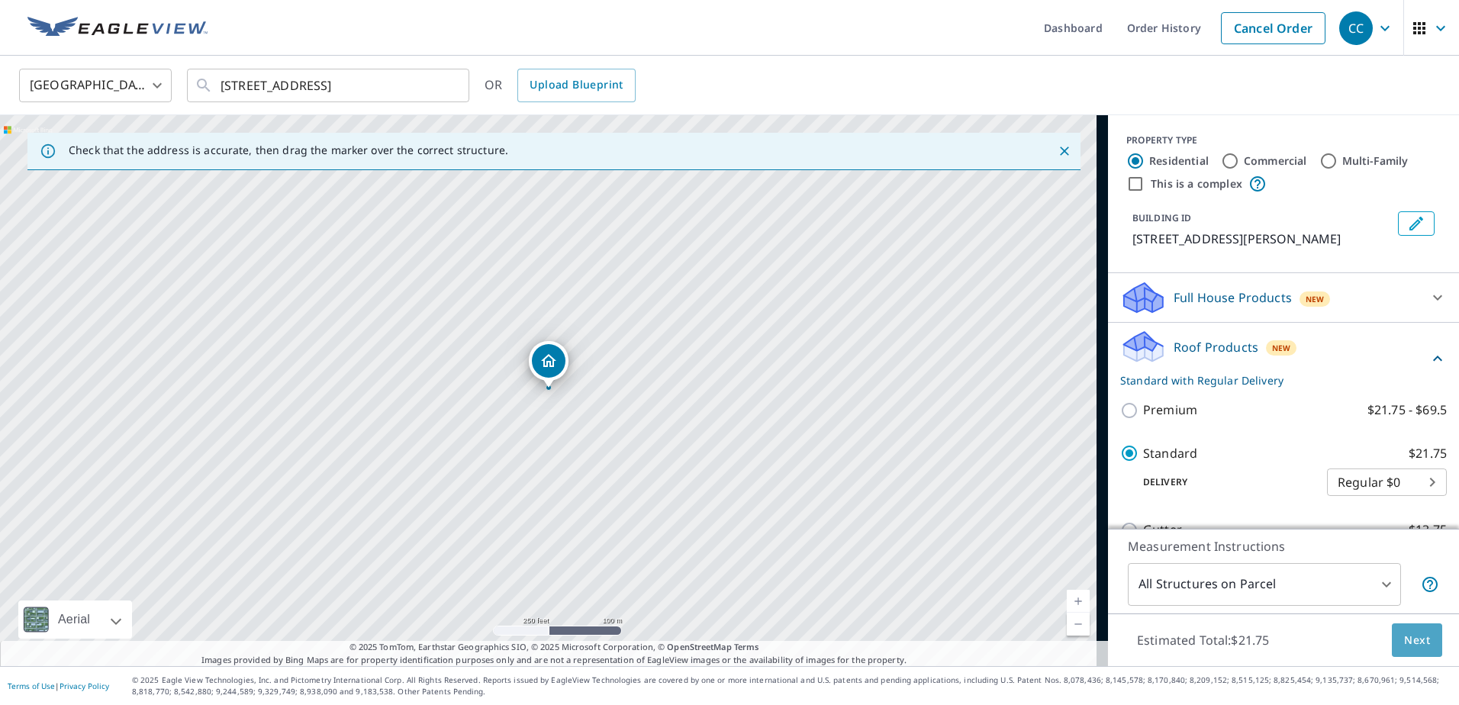
click at [1392, 637] on button "Next" at bounding box center [1417, 640] width 50 height 34
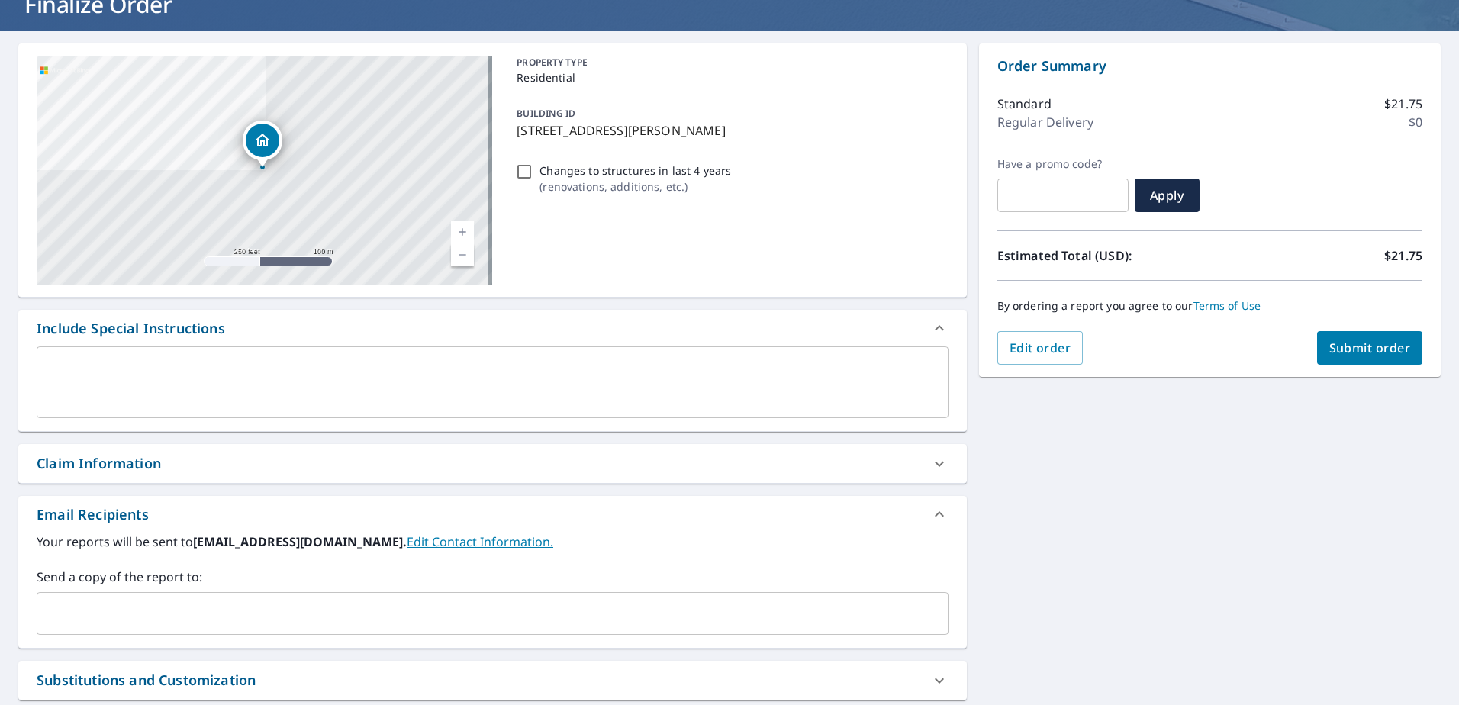
scroll to position [256, 0]
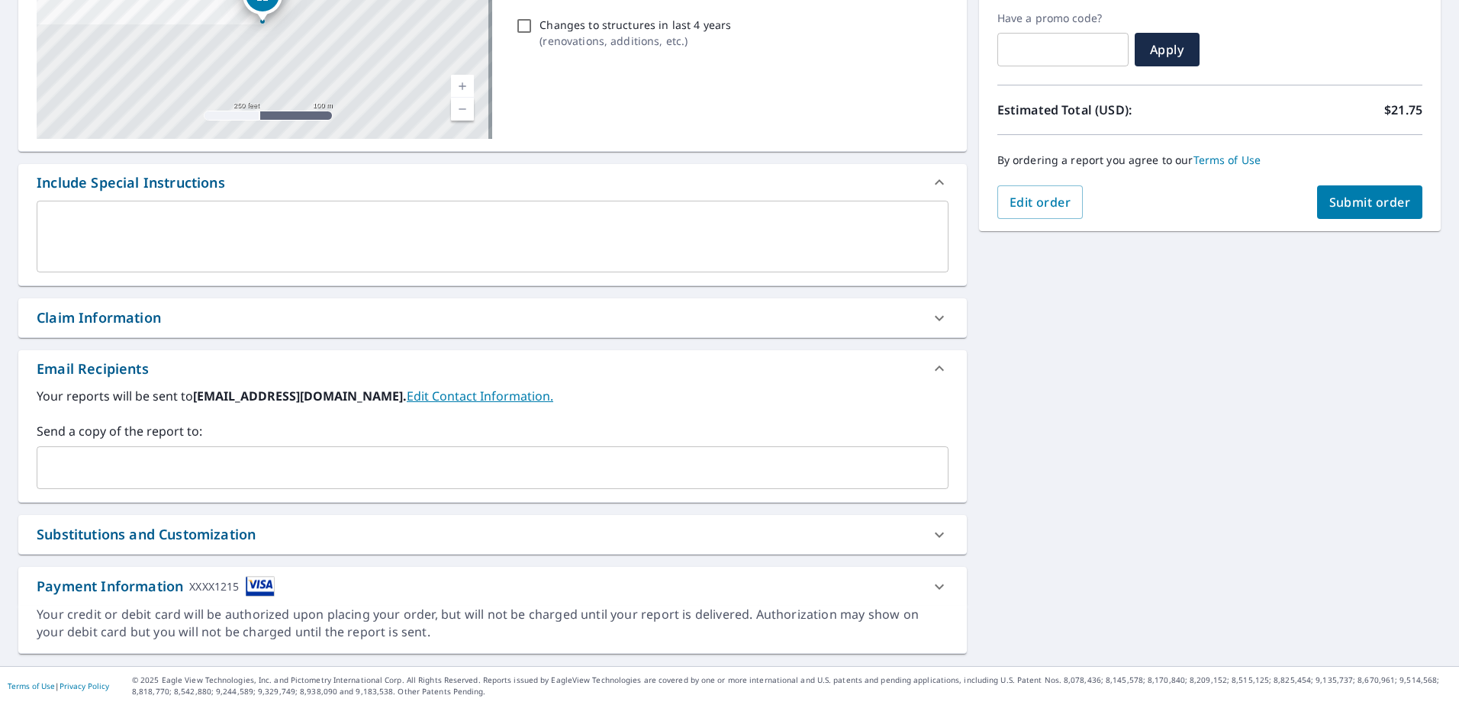
click at [233, 317] on div "Claim Information" at bounding box center [479, 317] width 884 height 21
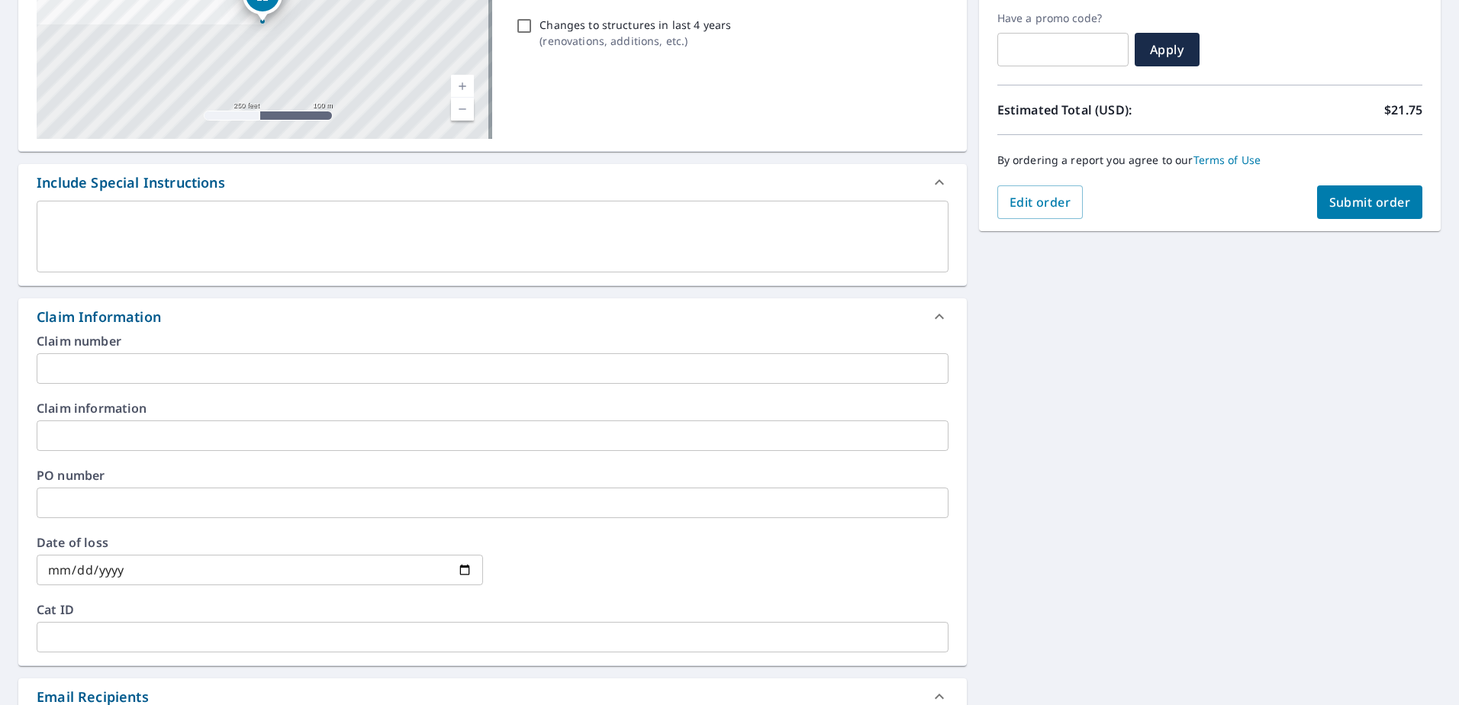
click at [217, 375] on input "text" at bounding box center [493, 368] width 912 height 31
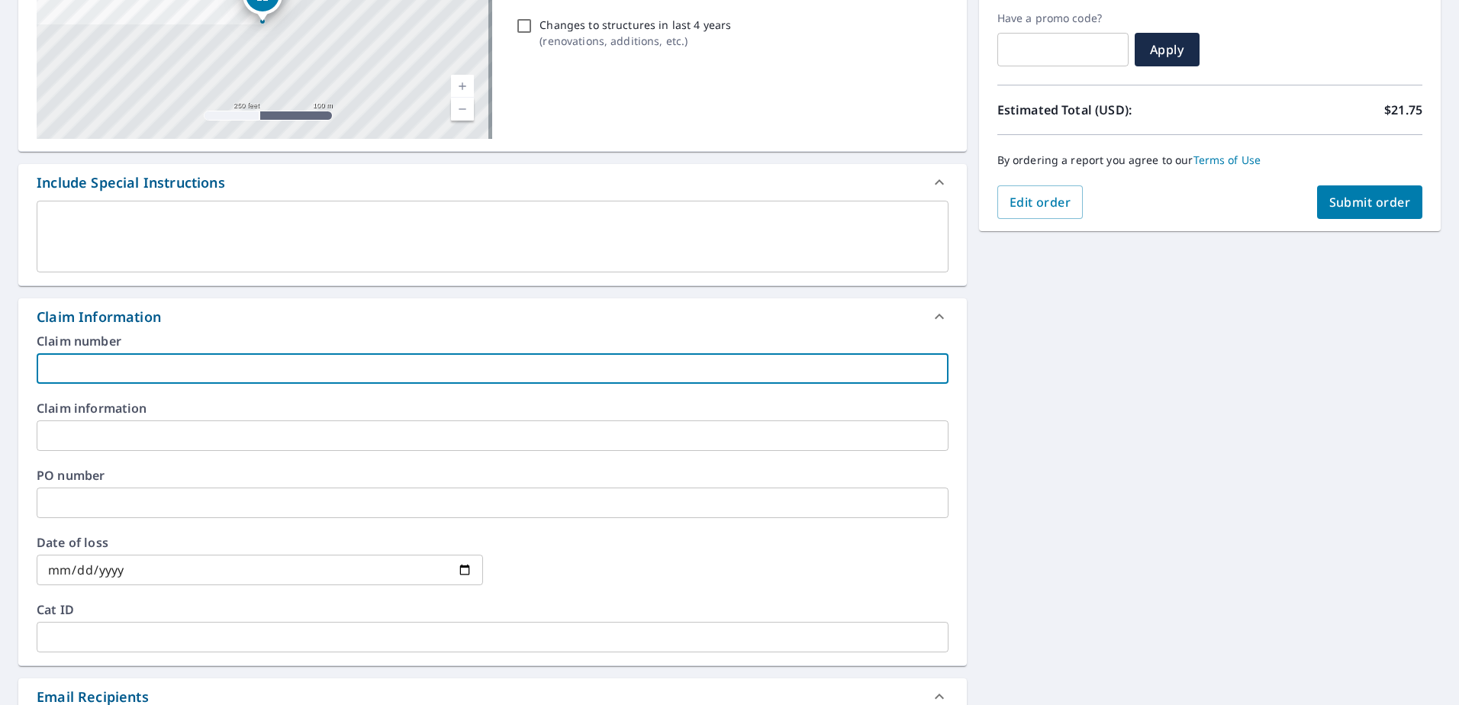
paste input "Cavallaro residence"
click at [46, 365] on input "Cavallaro residence" at bounding box center [493, 368] width 912 height 31
paste input "8159420"
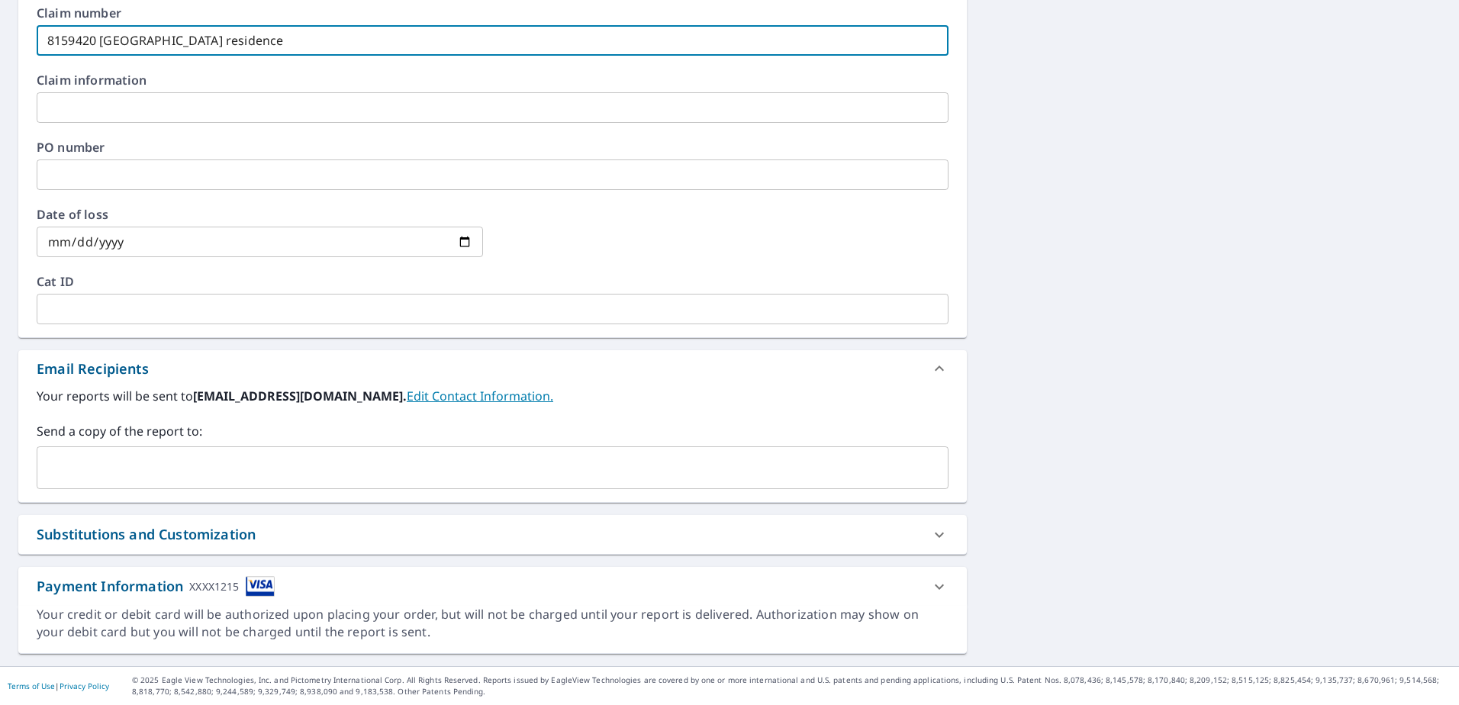
type input "8159420 Cavallaro residence"
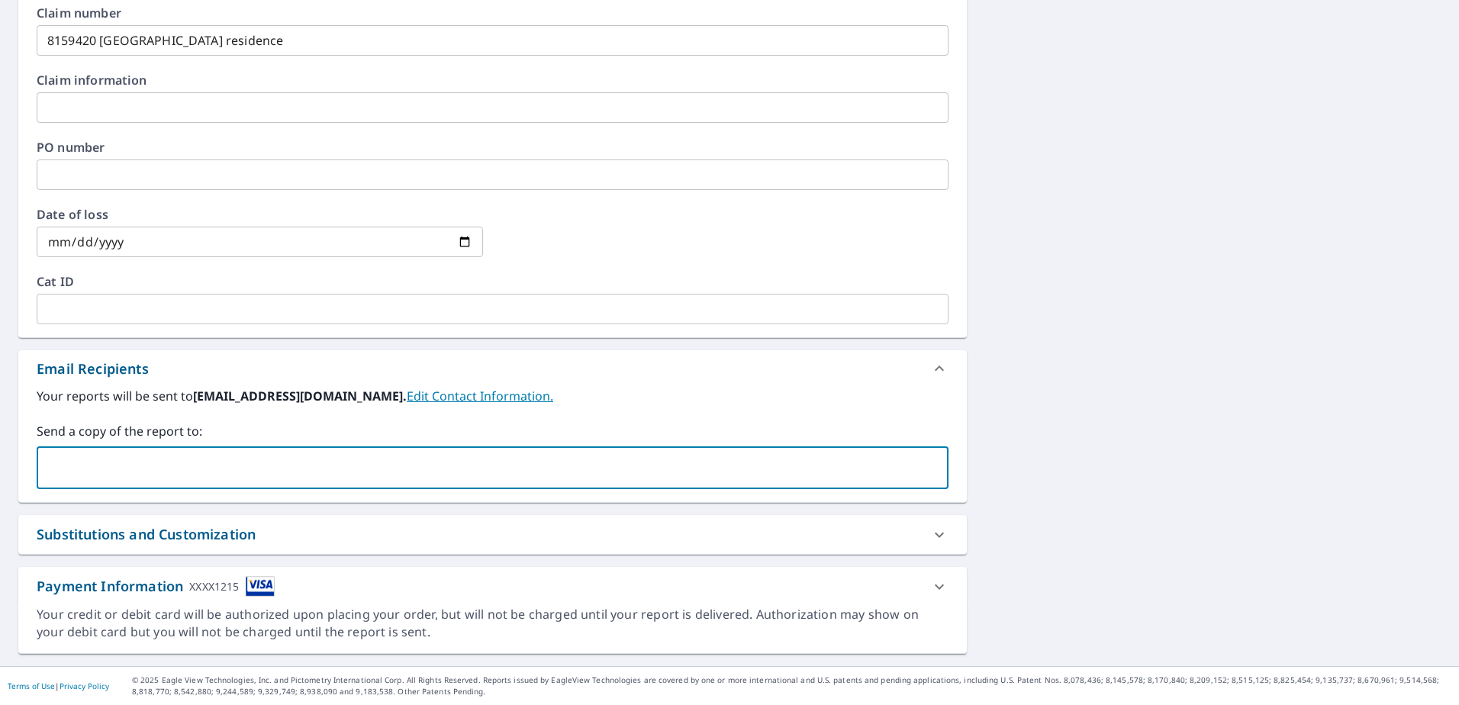
click at [172, 468] on input "text" at bounding box center [480, 467] width 875 height 29
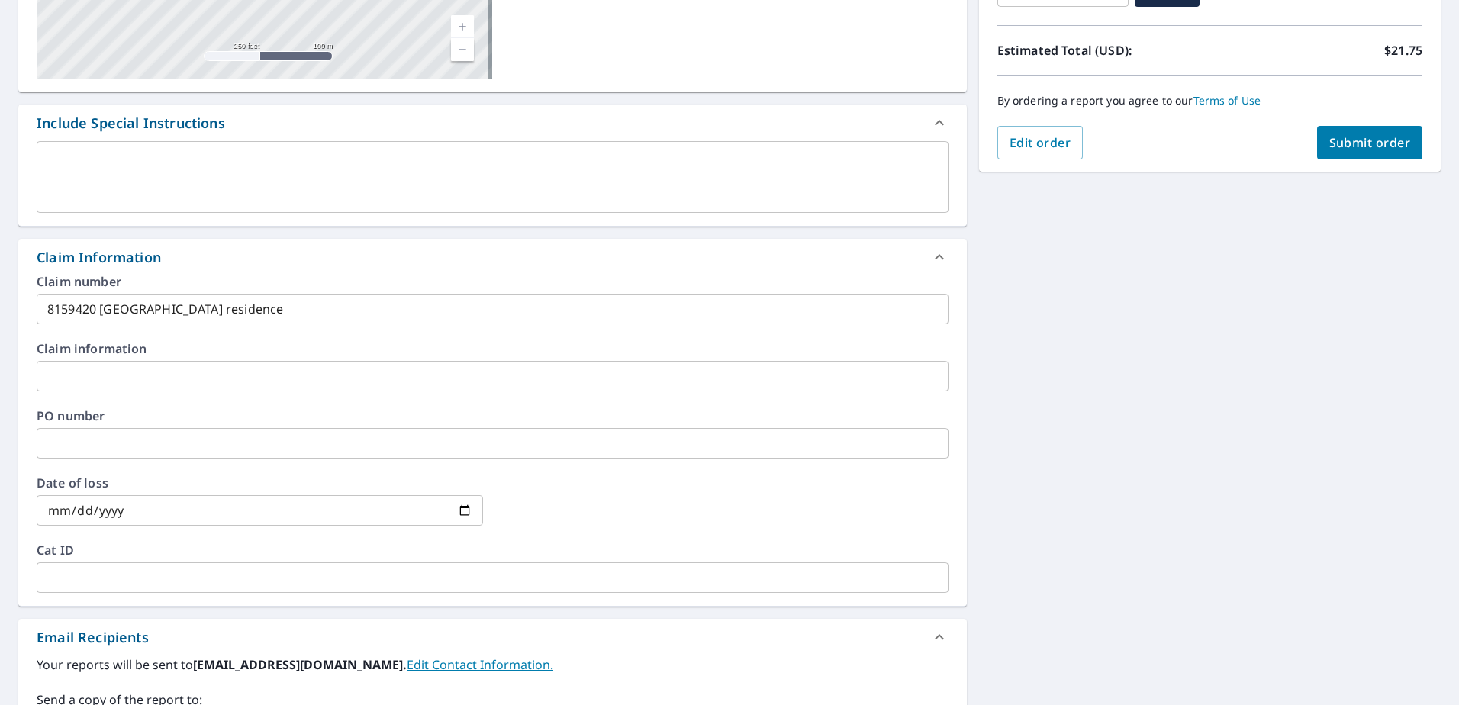
scroll to position [126, 0]
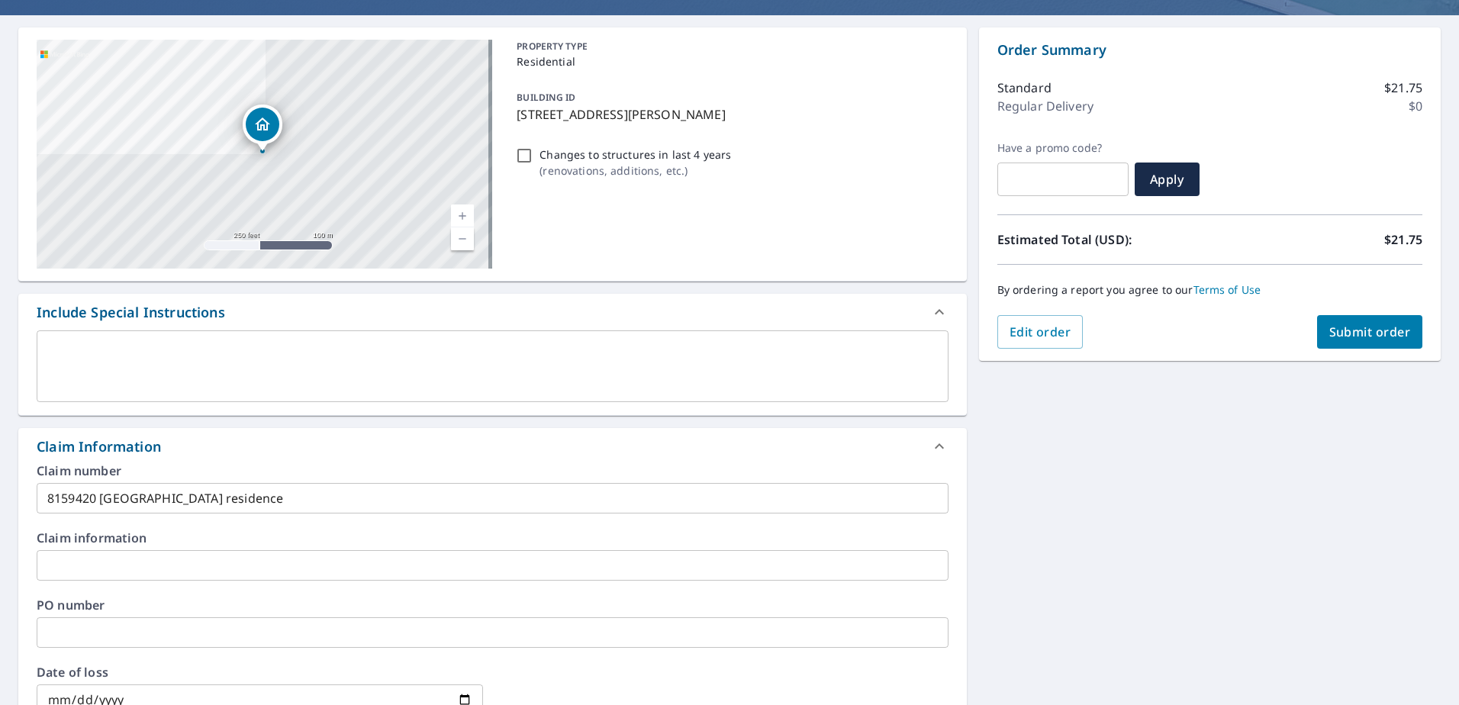
type input "acarty@sdii-global.com"
click at [1317, 333] on button "Submit order" at bounding box center [1370, 332] width 106 height 34
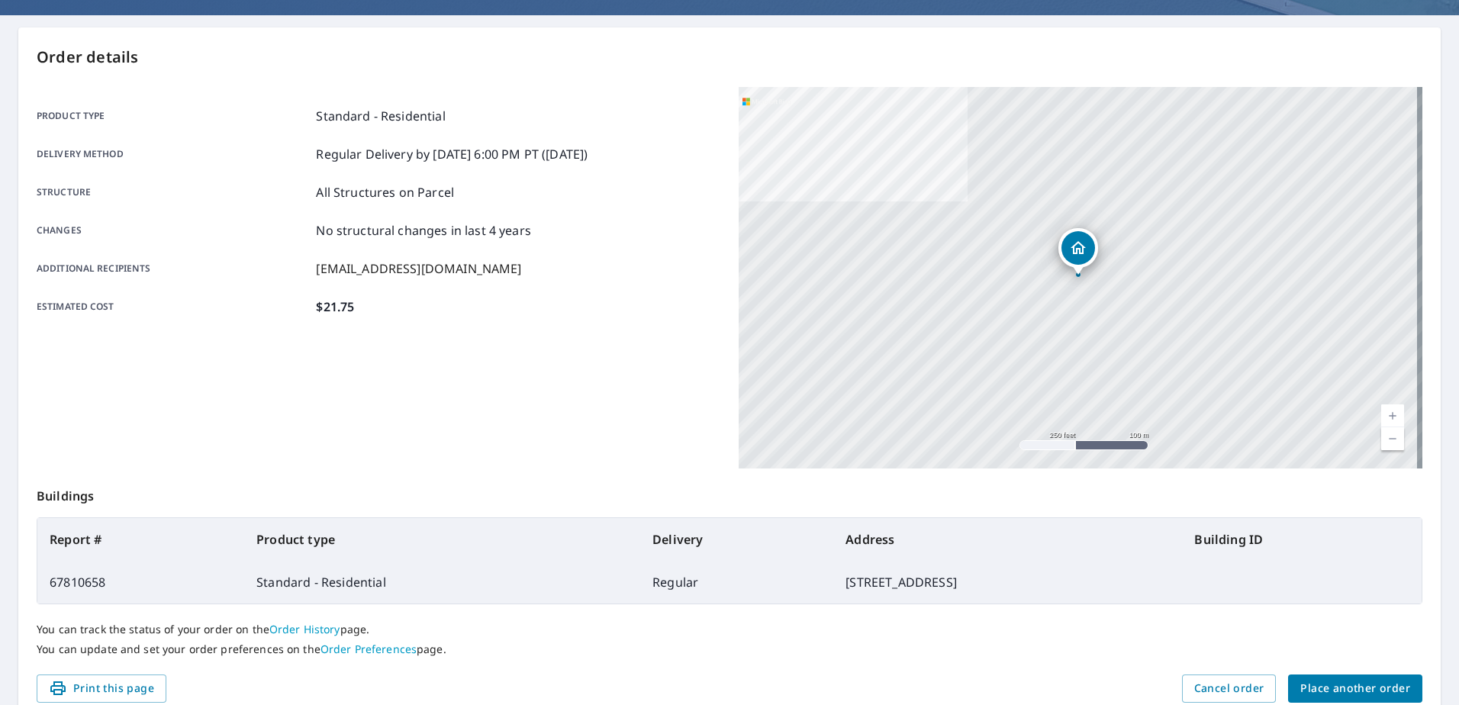
click at [1309, 680] on span "Place another order" at bounding box center [1355, 688] width 110 height 19
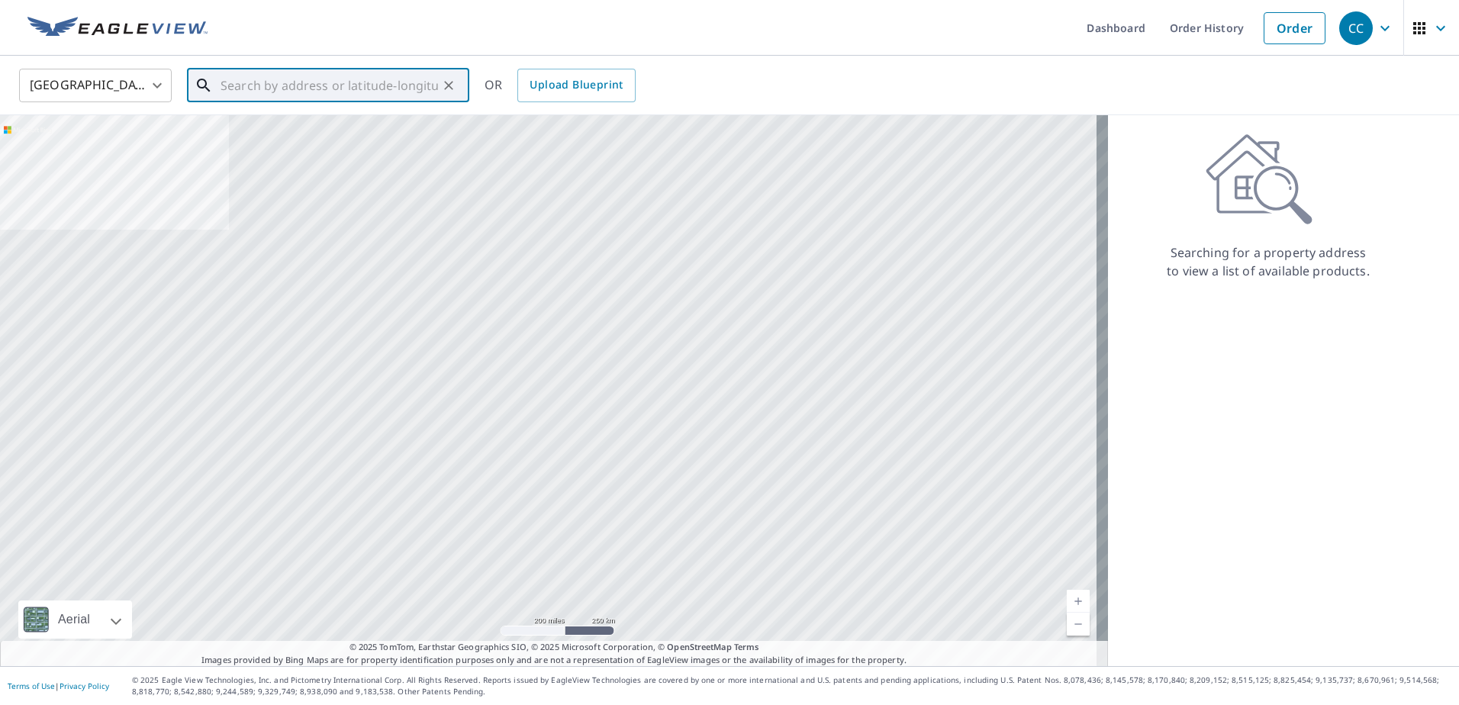
click at [349, 102] on div "​" at bounding box center [328, 86] width 282 height 34
paste input "2356 Buckingham Run Court Orlando, FL 32828 Orange"
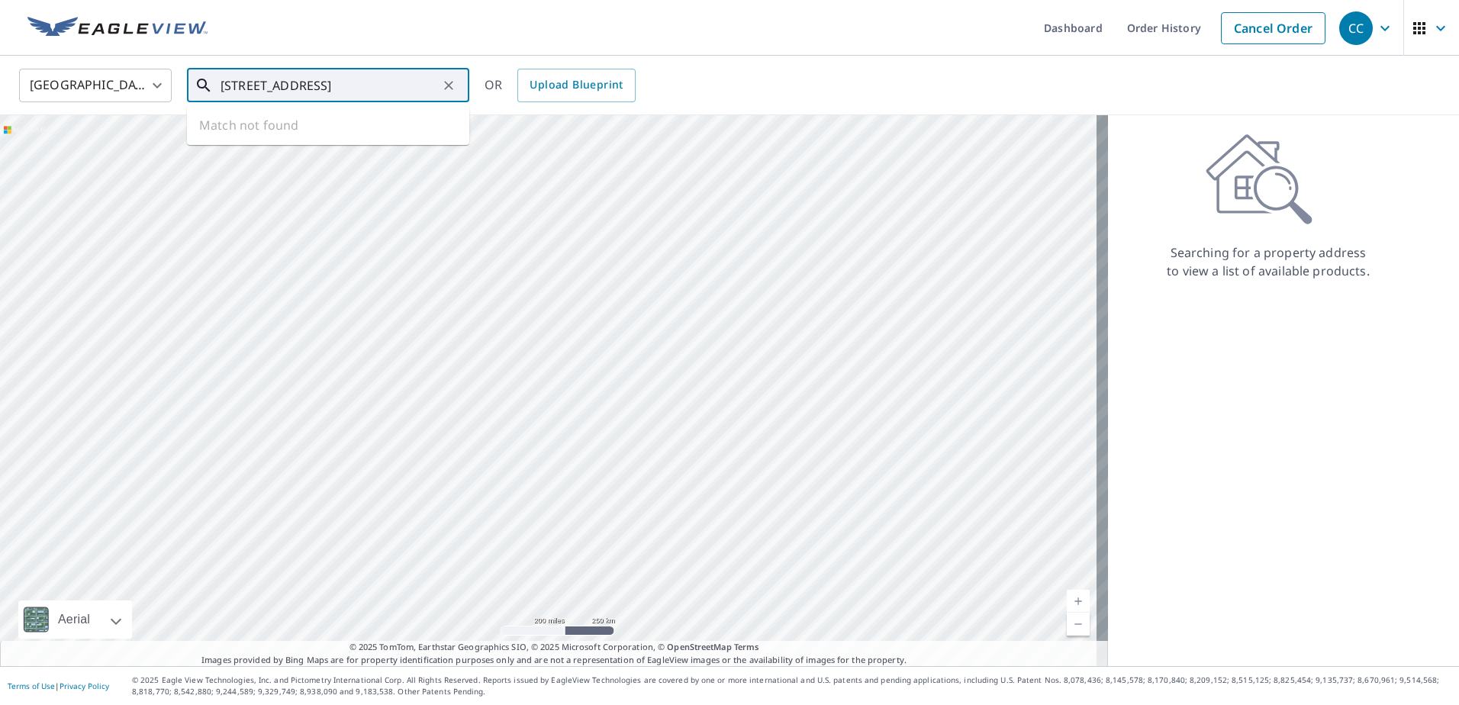
drag, startPoint x: 391, startPoint y: 88, endPoint x: 677, endPoint y: 90, distance: 286.9
click at [677, 90] on div "United States US ​ 2356 Buckingham Run Court Orlando, FL 32828 Orange ​ Match n…" at bounding box center [724, 85] width 1433 height 36
click at [359, 119] on li "2356 Buckingham Run Ct Orlando, FL 32828" at bounding box center [328, 137] width 282 height 52
type input "2356 Buckingham Run Ct Orlando, FL 32828"
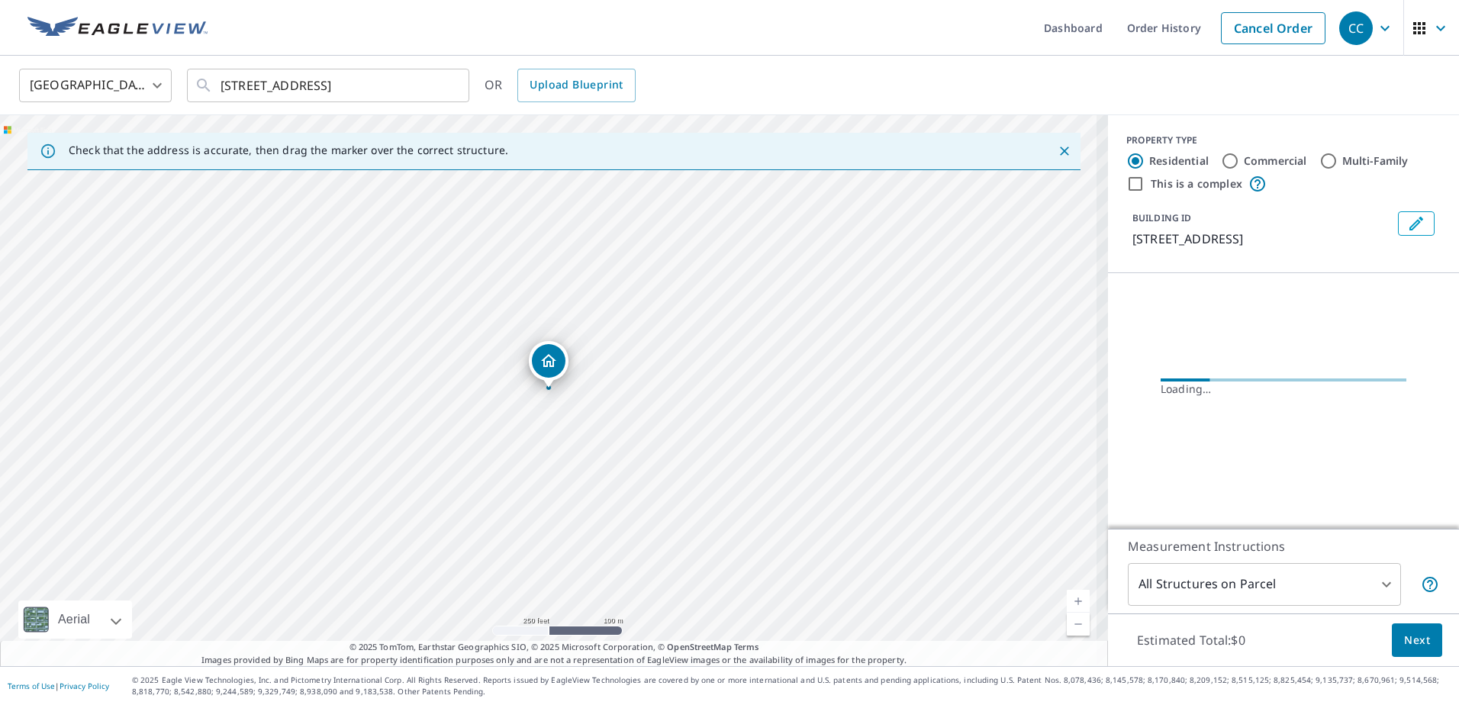
scroll to position [0, 0]
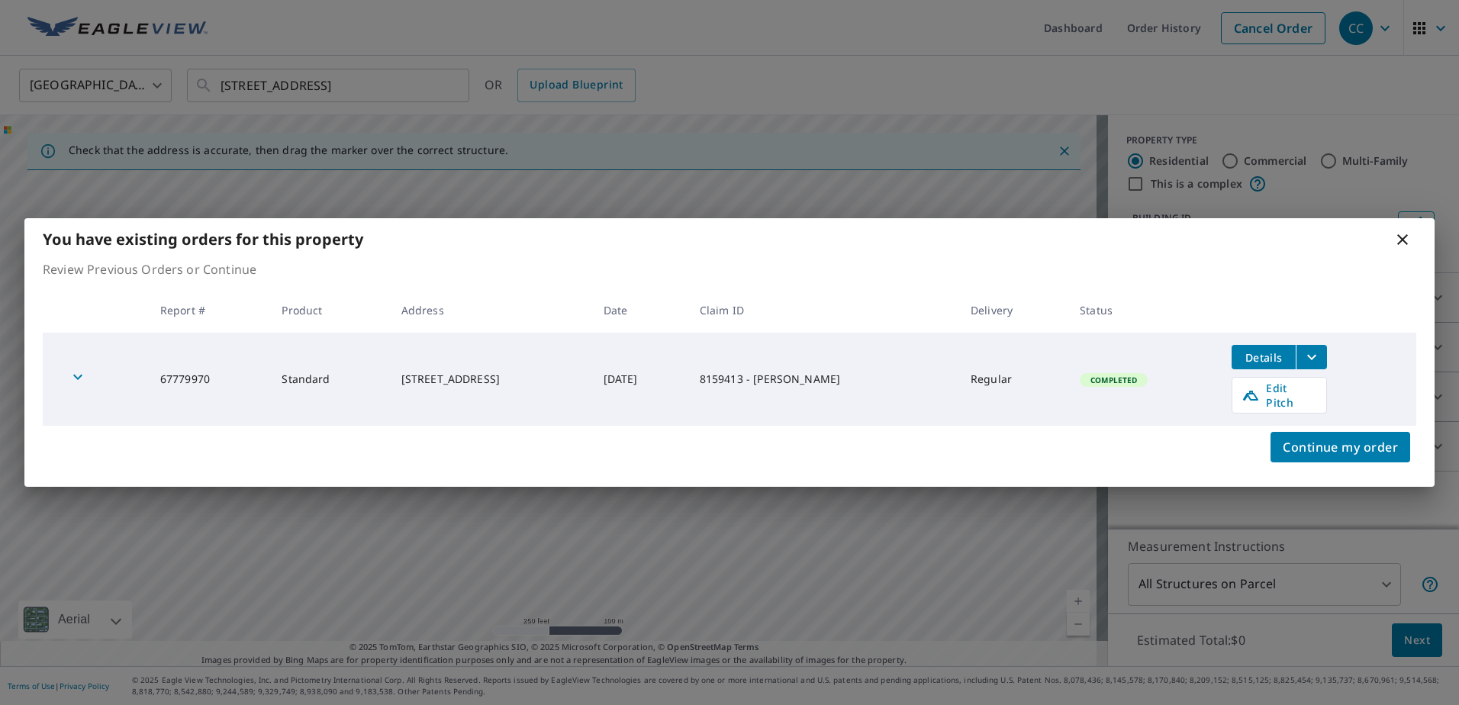
click at [1403, 248] on icon at bounding box center [1402, 239] width 18 height 18
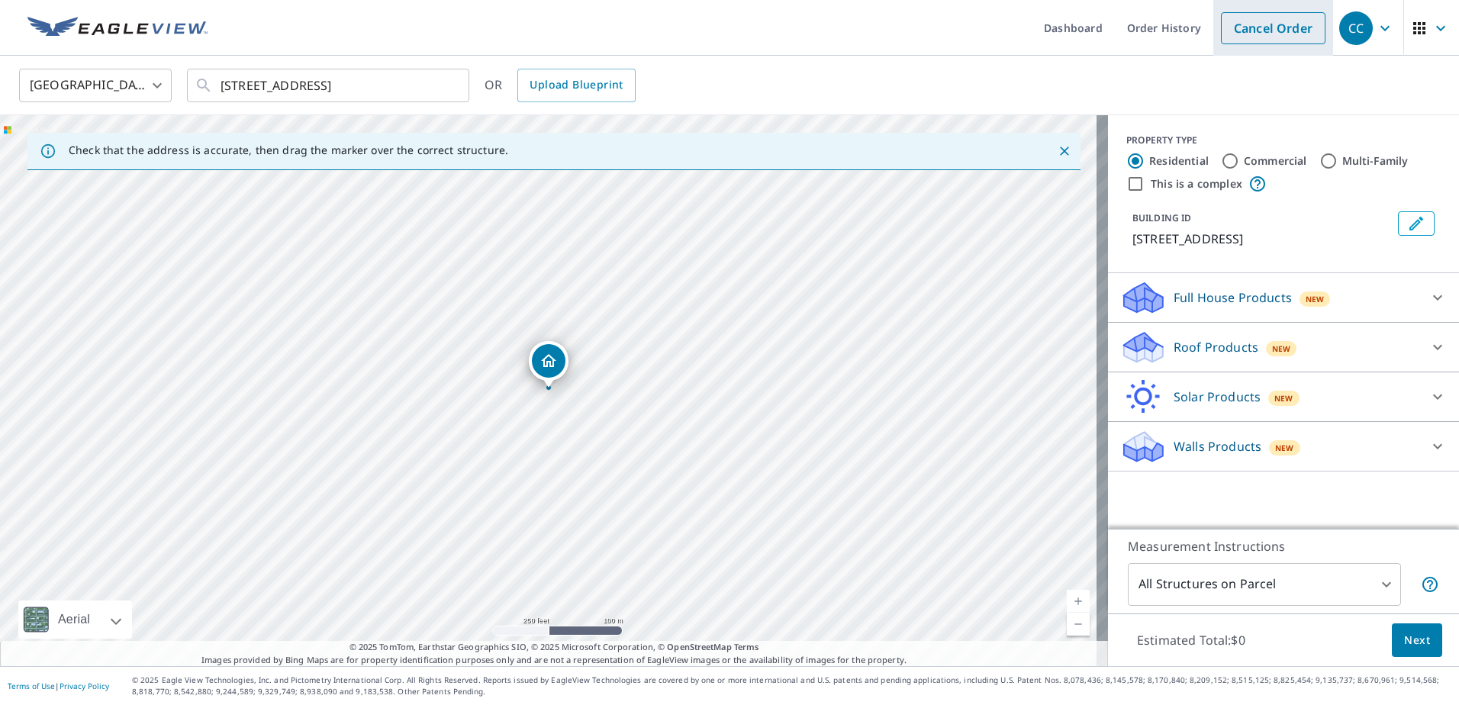
click at [1260, 37] on link "Cancel Order" at bounding box center [1273, 28] width 105 height 32
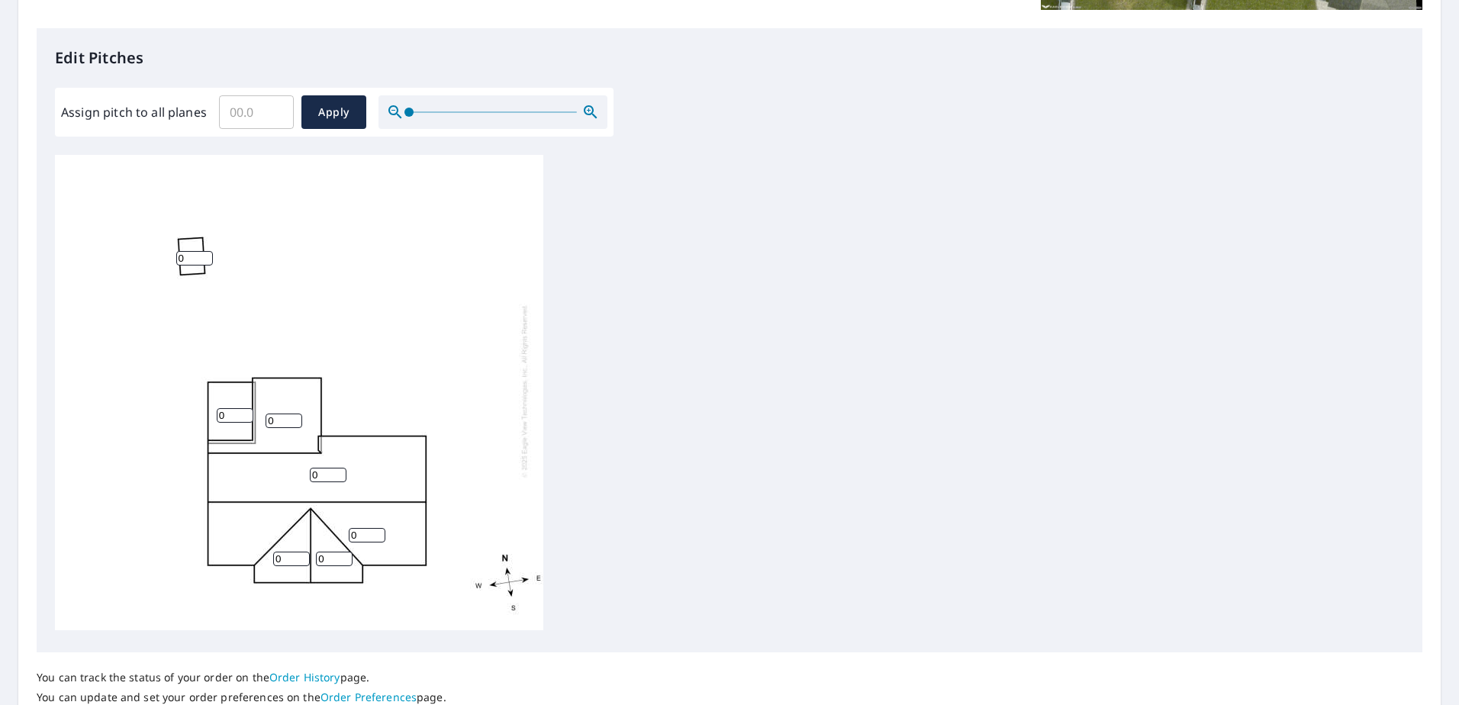
scroll to position [503, 0]
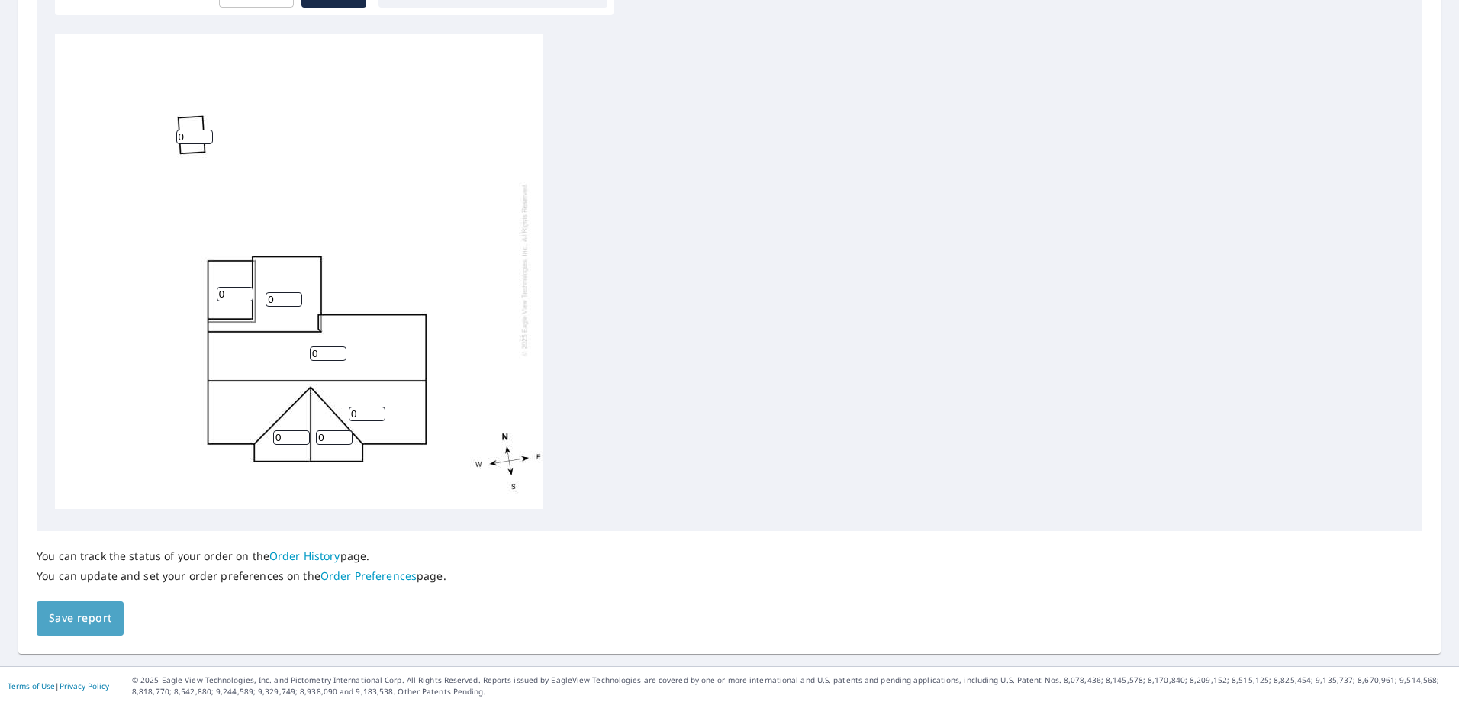
click at [80, 626] on span "Save report" at bounding box center [80, 618] width 63 height 19
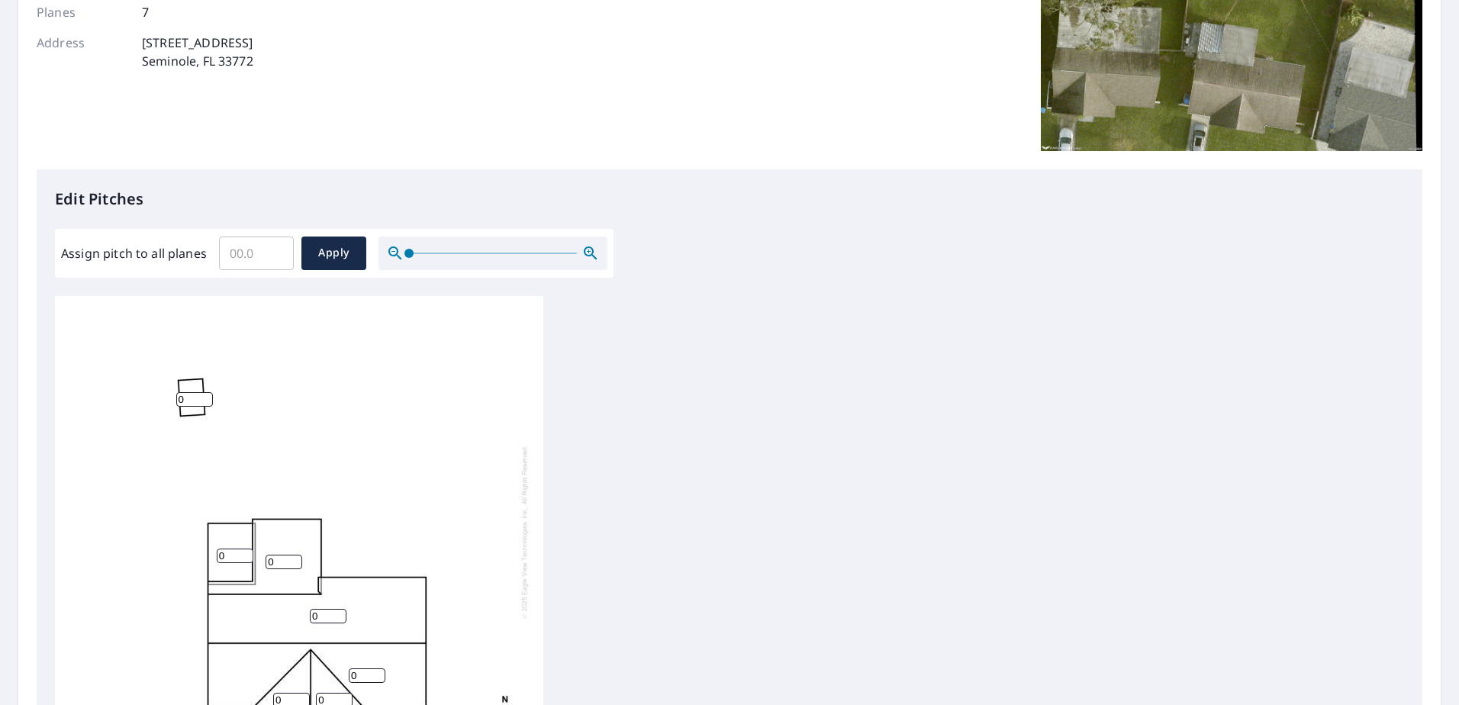
scroll to position [0, 0]
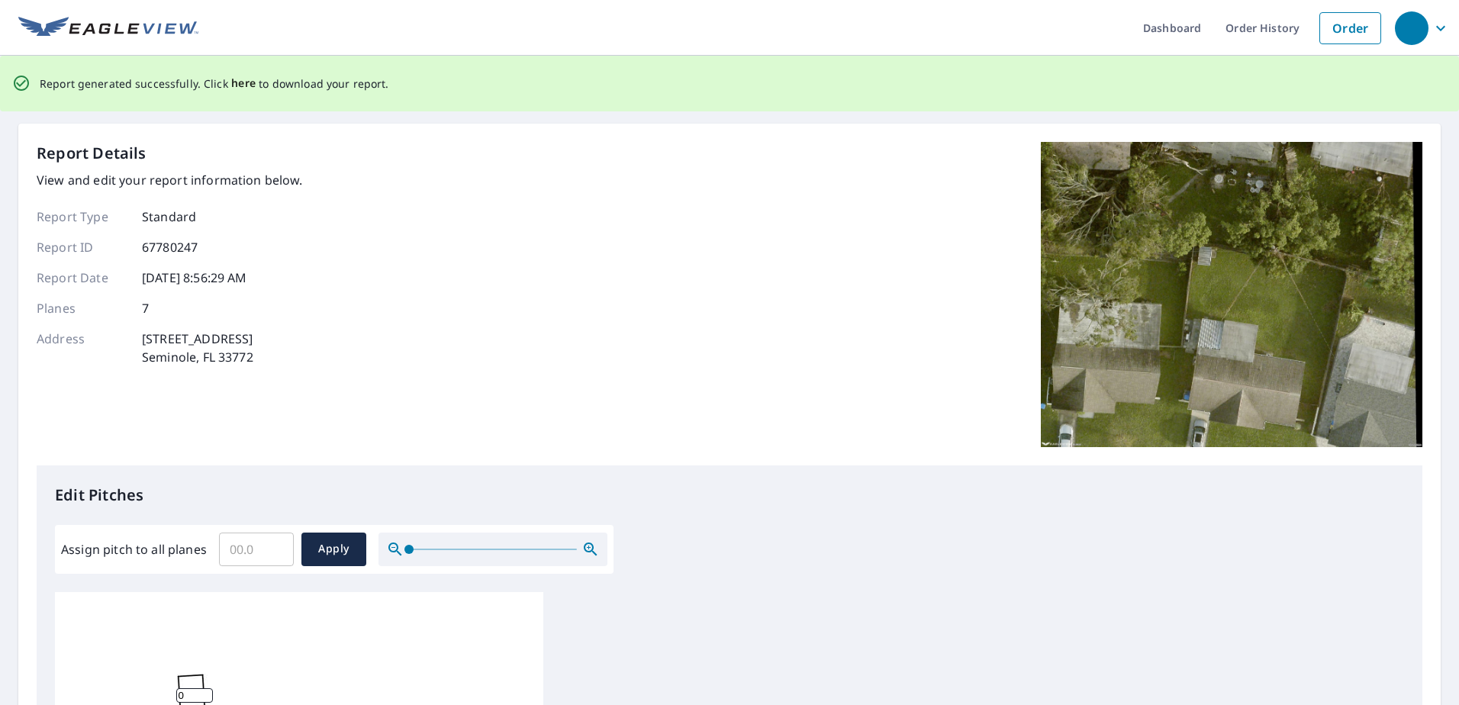
click at [243, 83] on span "here" at bounding box center [243, 83] width 25 height 19
